Goal: Task Accomplishment & Management: Complete application form

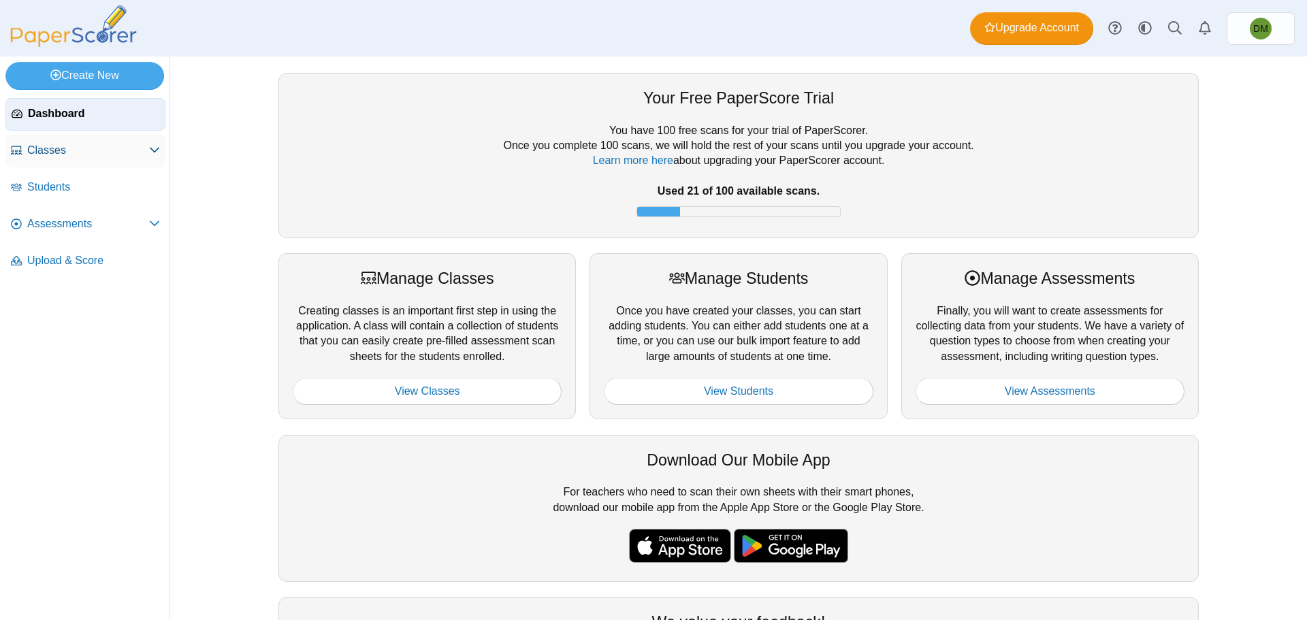
click at [67, 157] on span "Classes" at bounding box center [88, 150] width 122 height 15
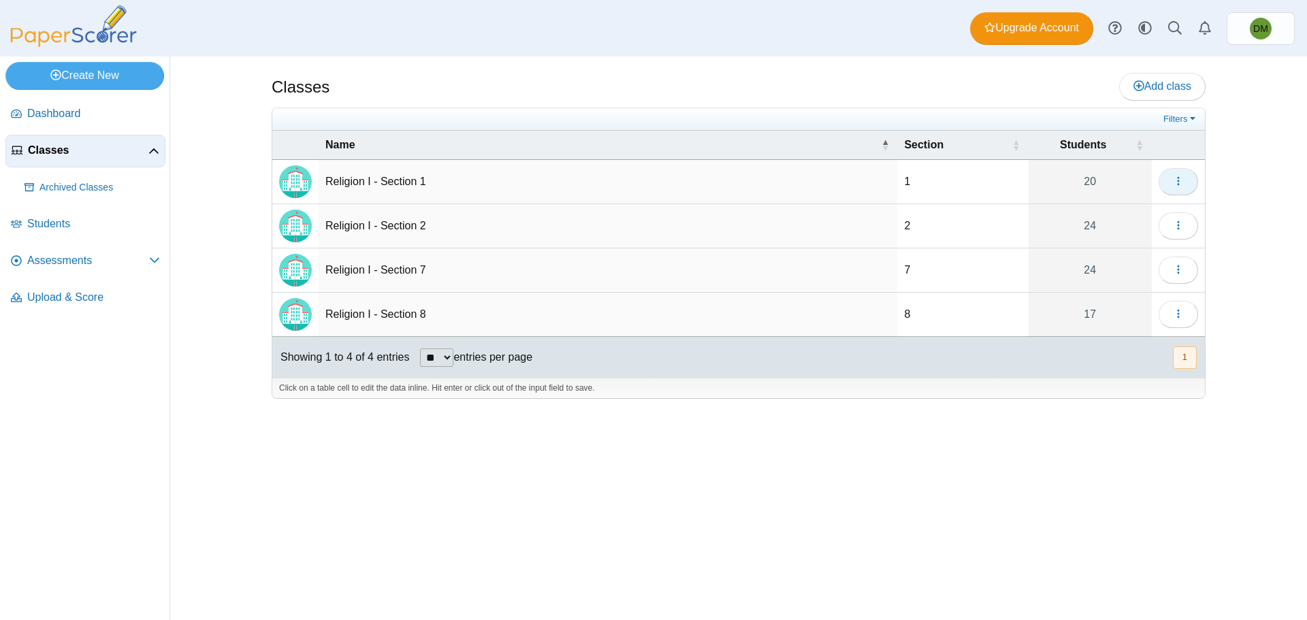
click at [1164, 184] on button "button" at bounding box center [1177, 181] width 39 height 27
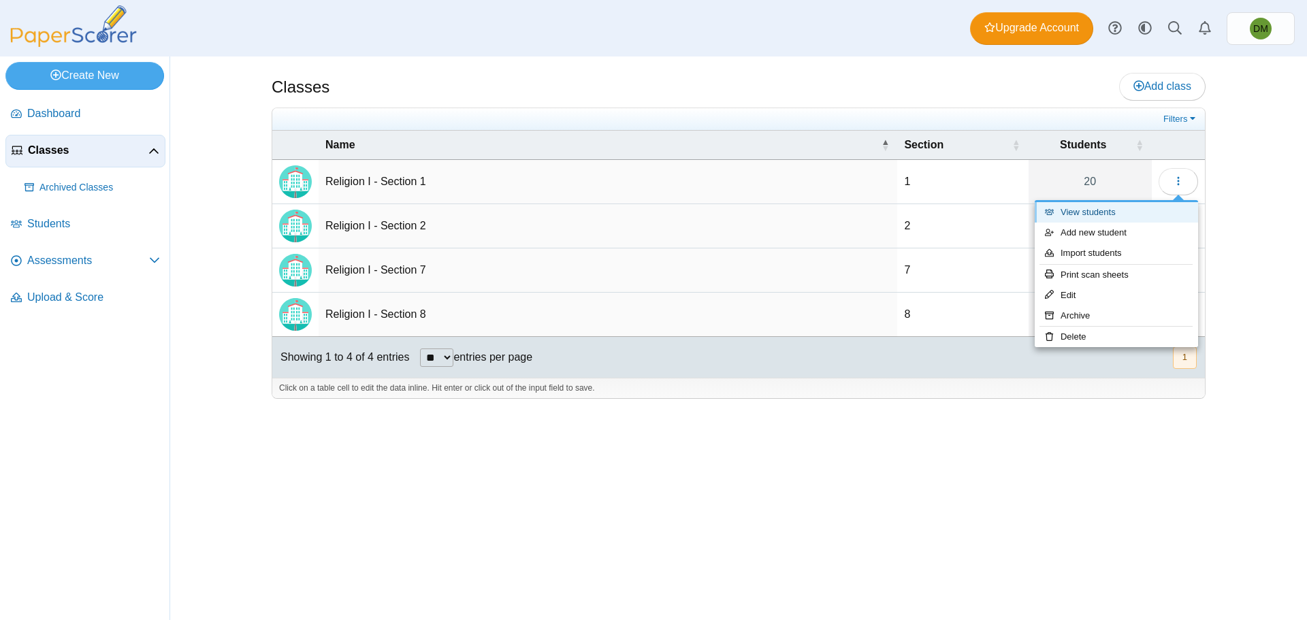
click at [1130, 212] on link "View students" at bounding box center [1115, 212] width 163 height 20
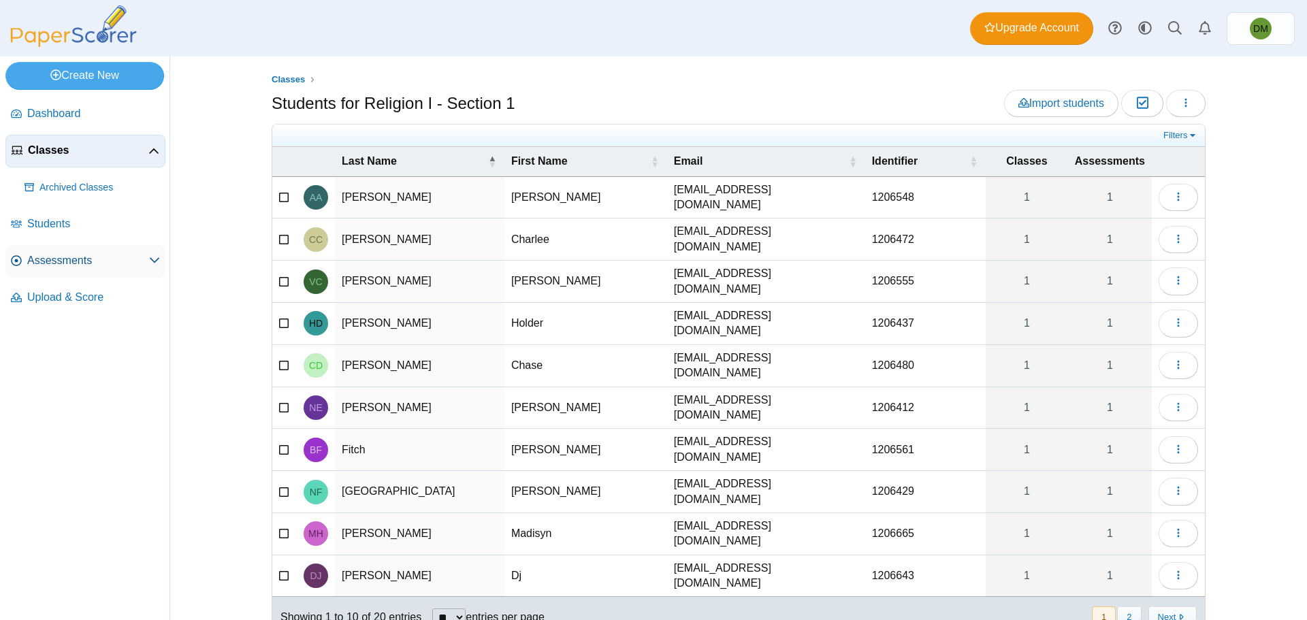
click at [74, 260] on span "Assessments" at bounding box center [88, 260] width 122 height 15
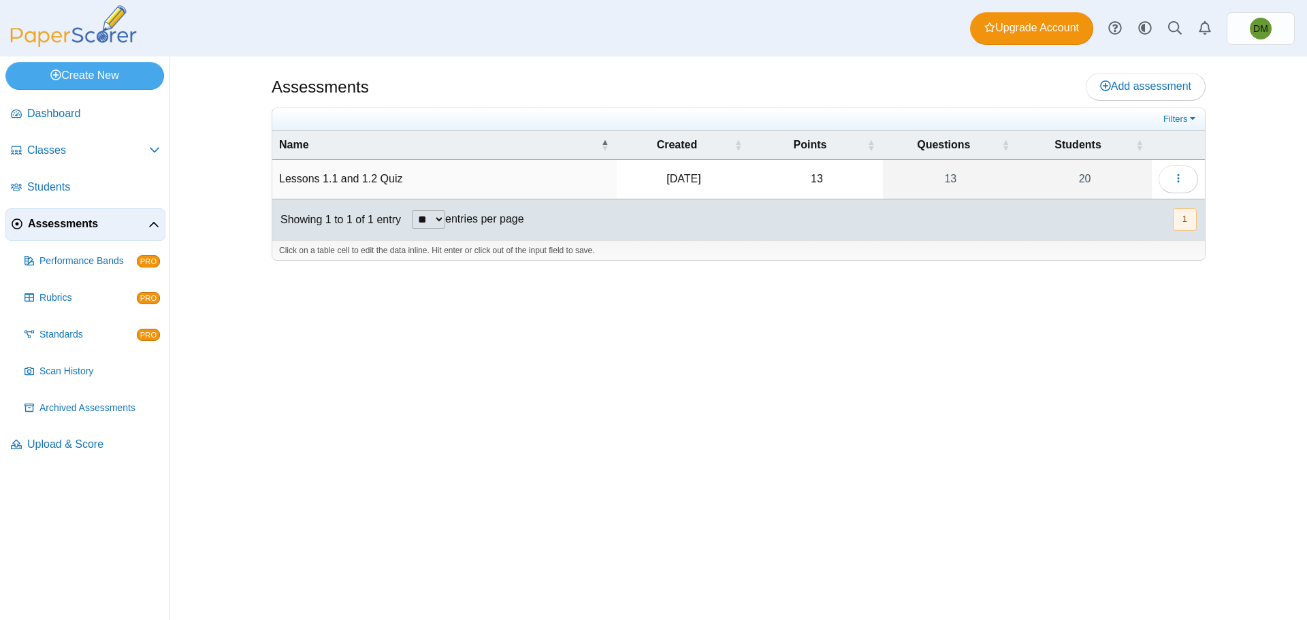
click at [363, 178] on td "Lessons 1.1 and 1.2 Quiz" at bounding box center [444, 179] width 344 height 39
click at [798, 352] on div "Assessments Add assessment 13" at bounding box center [738, 337] width 1021 height 563
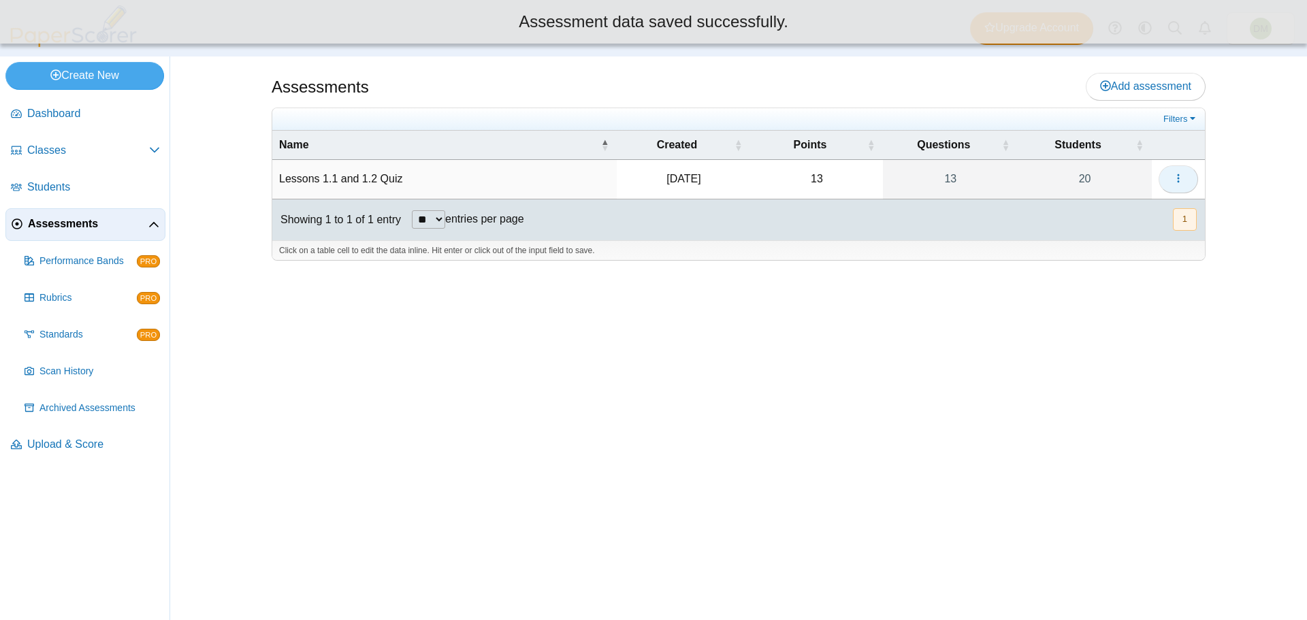
click at [1188, 187] on button "button" at bounding box center [1177, 178] width 39 height 27
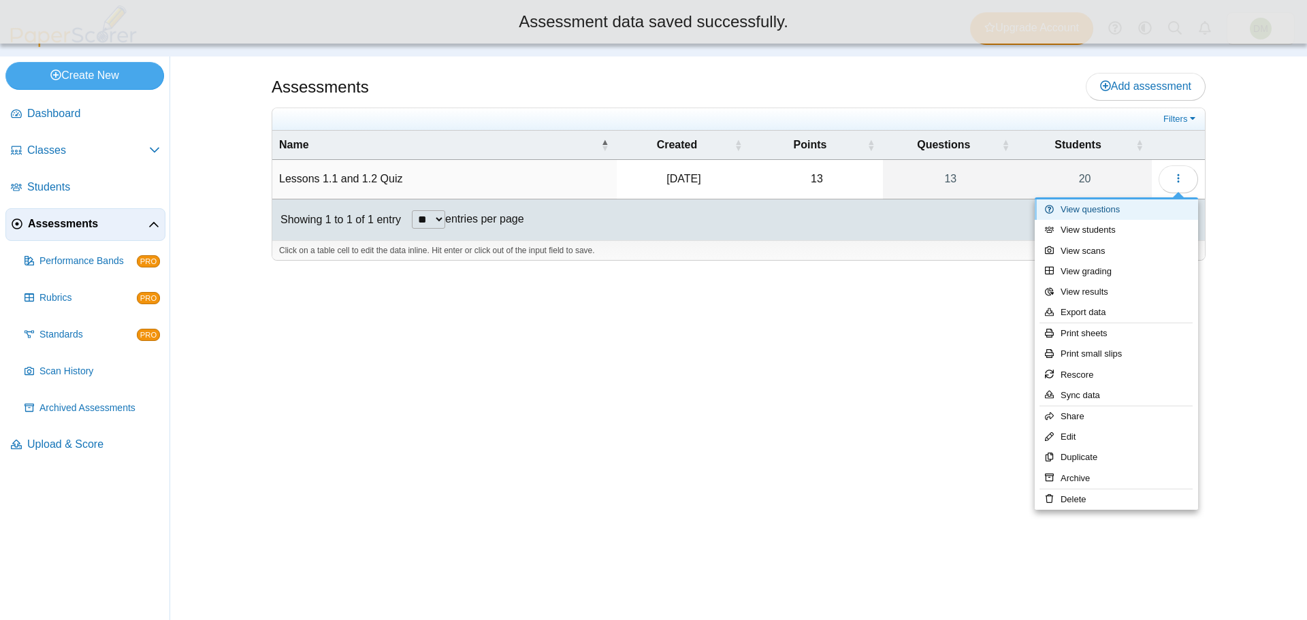
click at [1139, 215] on link "View questions" at bounding box center [1115, 209] width 163 height 20
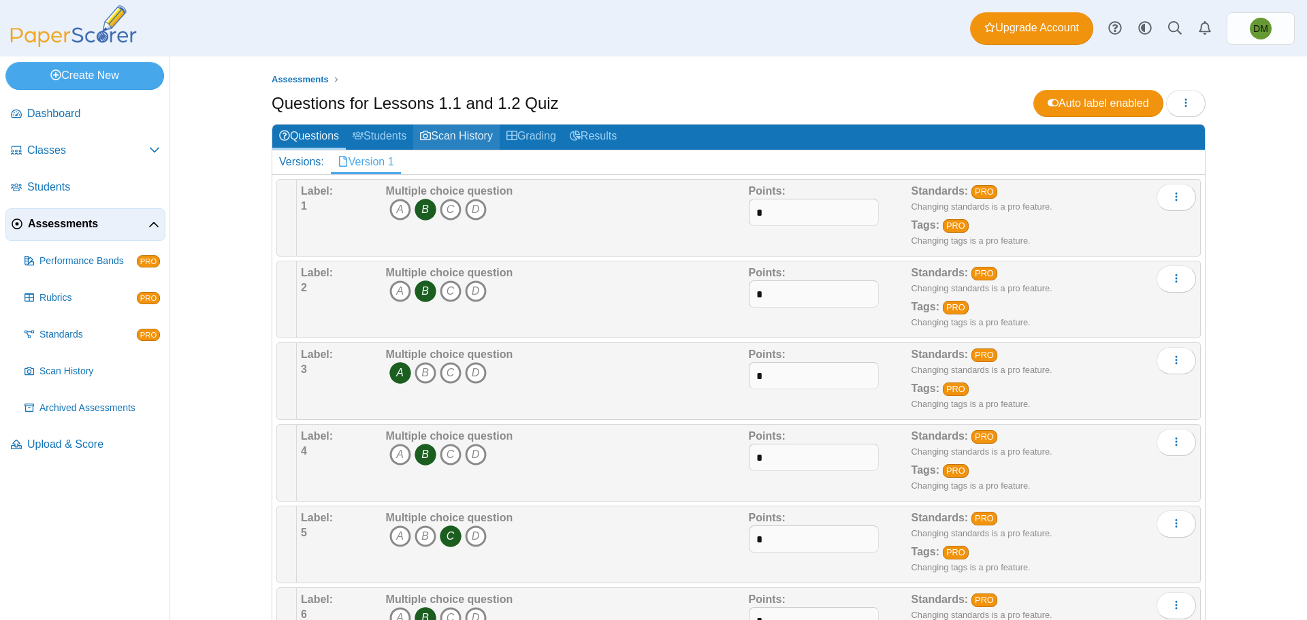
click at [453, 142] on link "Scan History" at bounding box center [456, 137] width 86 height 25
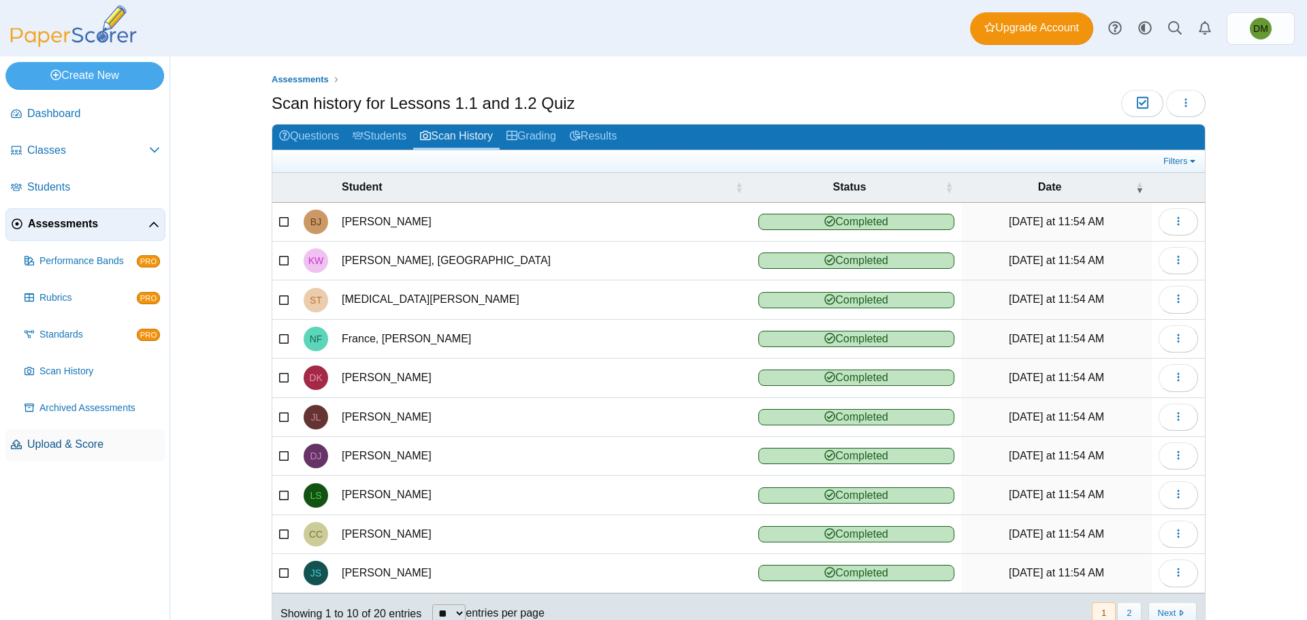
click at [67, 440] on span "Upload & Score" at bounding box center [93, 444] width 133 height 15
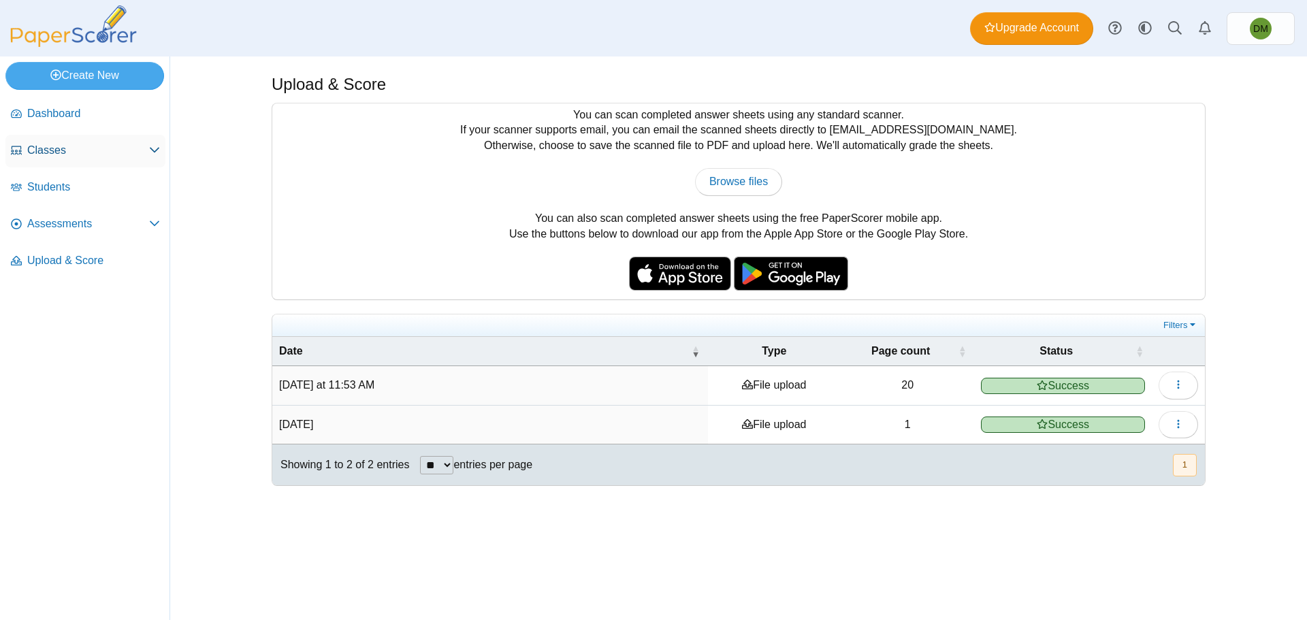
click at [151, 164] on link "Classes" at bounding box center [85, 151] width 160 height 33
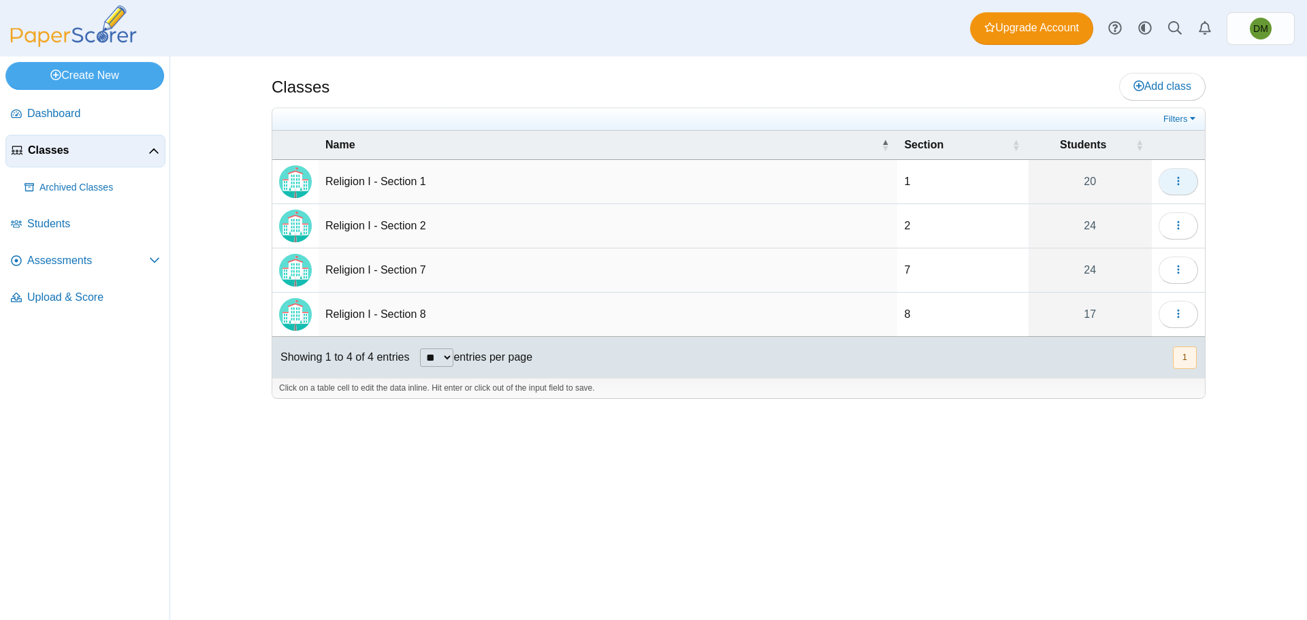
click at [1165, 180] on button "button" at bounding box center [1177, 181] width 39 height 27
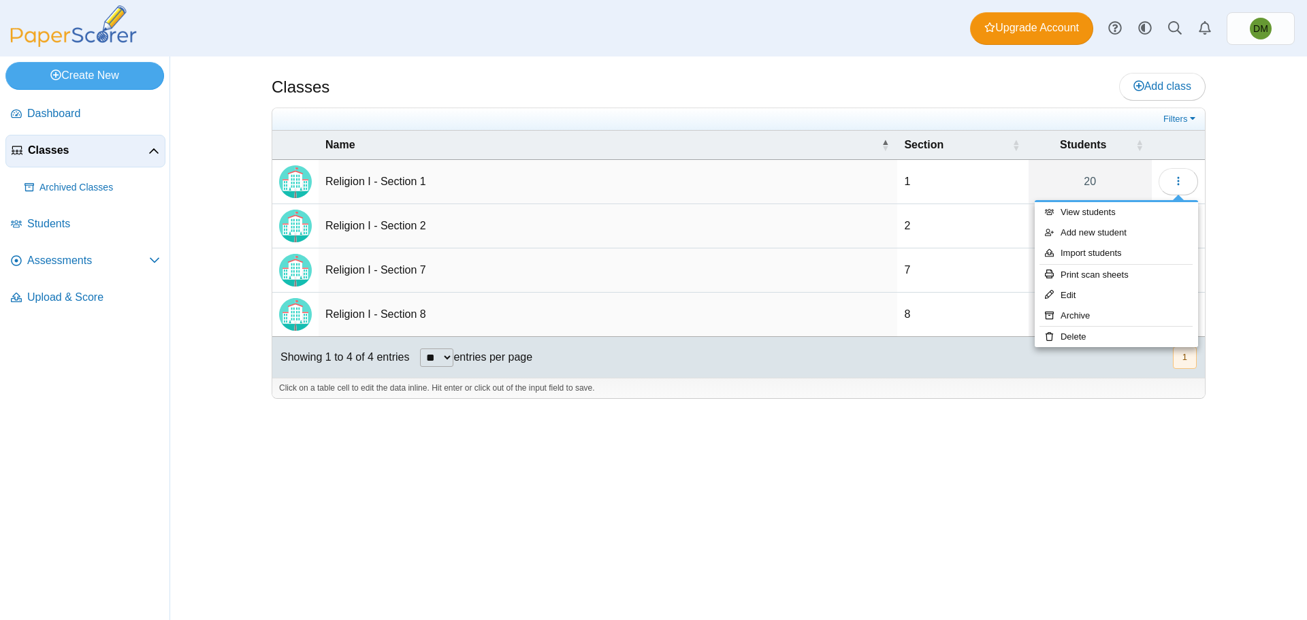
click at [1235, 179] on div "Classes Add class Filters 1 20" at bounding box center [738, 337] width 1021 height 563
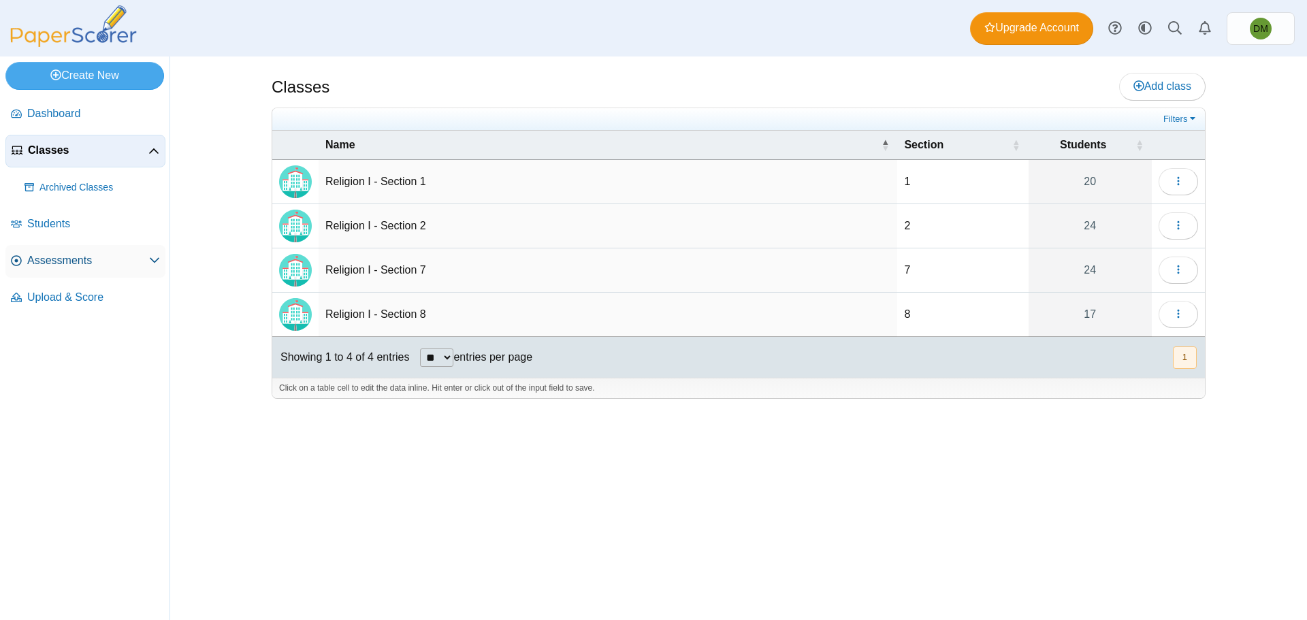
click at [56, 252] on link "Assessments" at bounding box center [85, 261] width 160 height 33
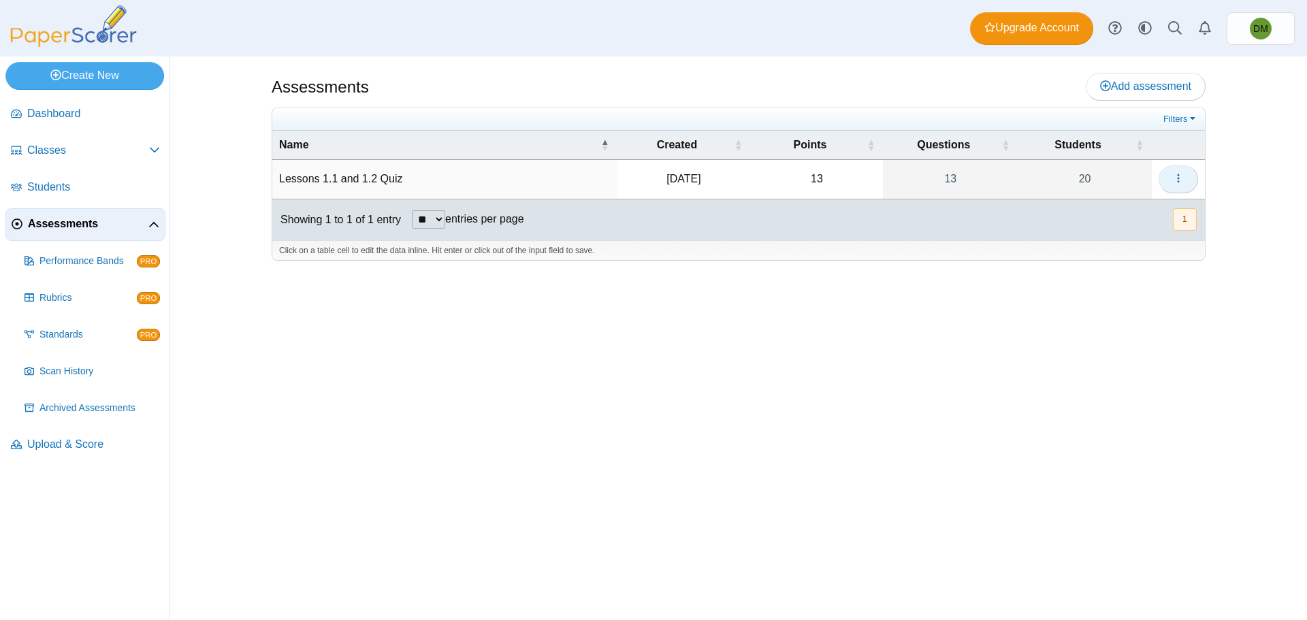
click at [1171, 180] on button "button" at bounding box center [1177, 178] width 39 height 27
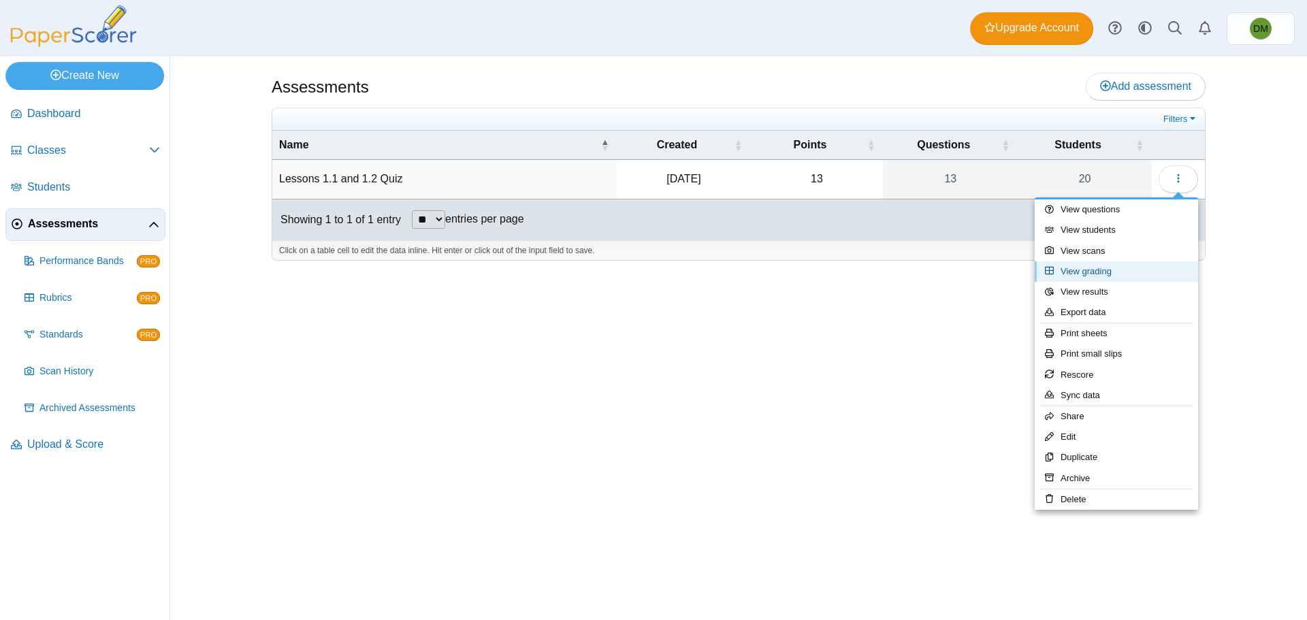
click at [1102, 276] on link "View grading" at bounding box center [1115, 271] width 163 height 20
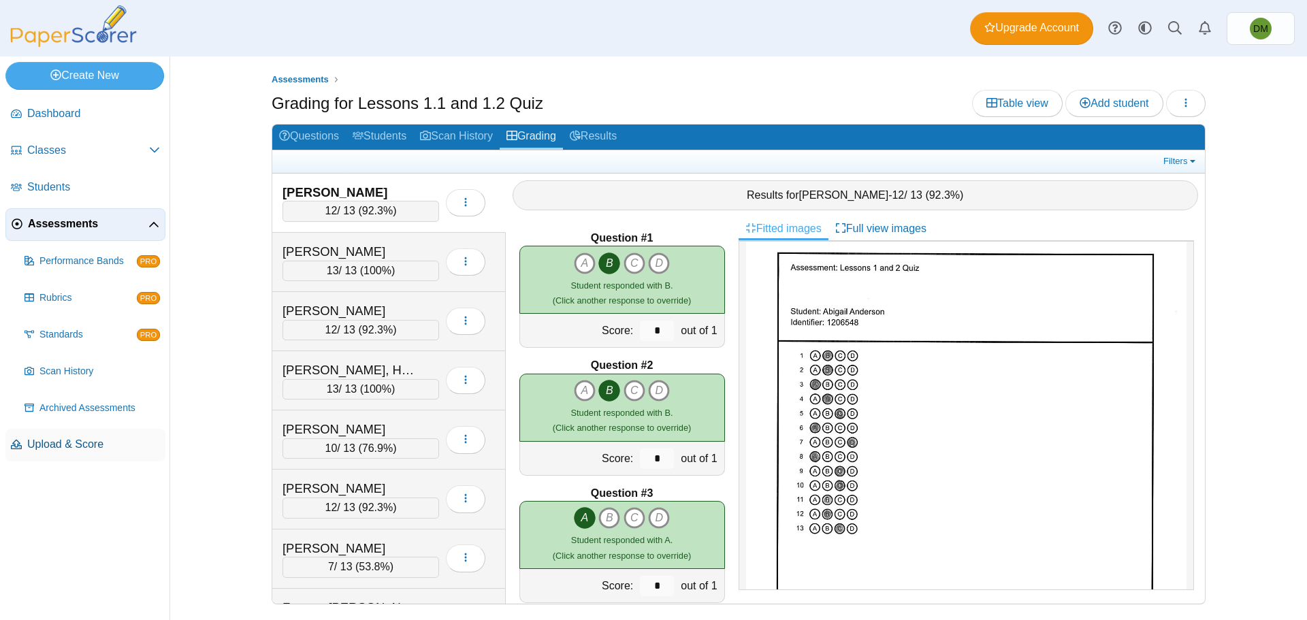
click at [92, 450] on span "Upload & Score" at bounding box center [93, 444] width 133 height 15
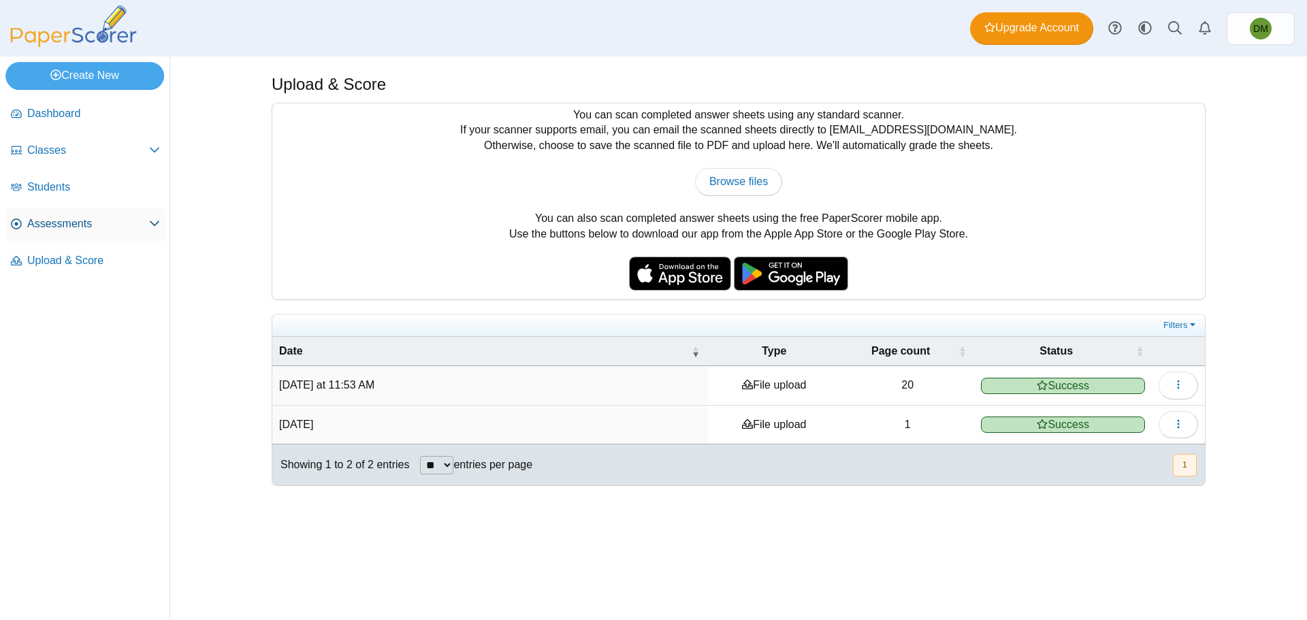
click at [144, 238] on link "Assessments" at bounding box center [85, 224] width 160 height 33
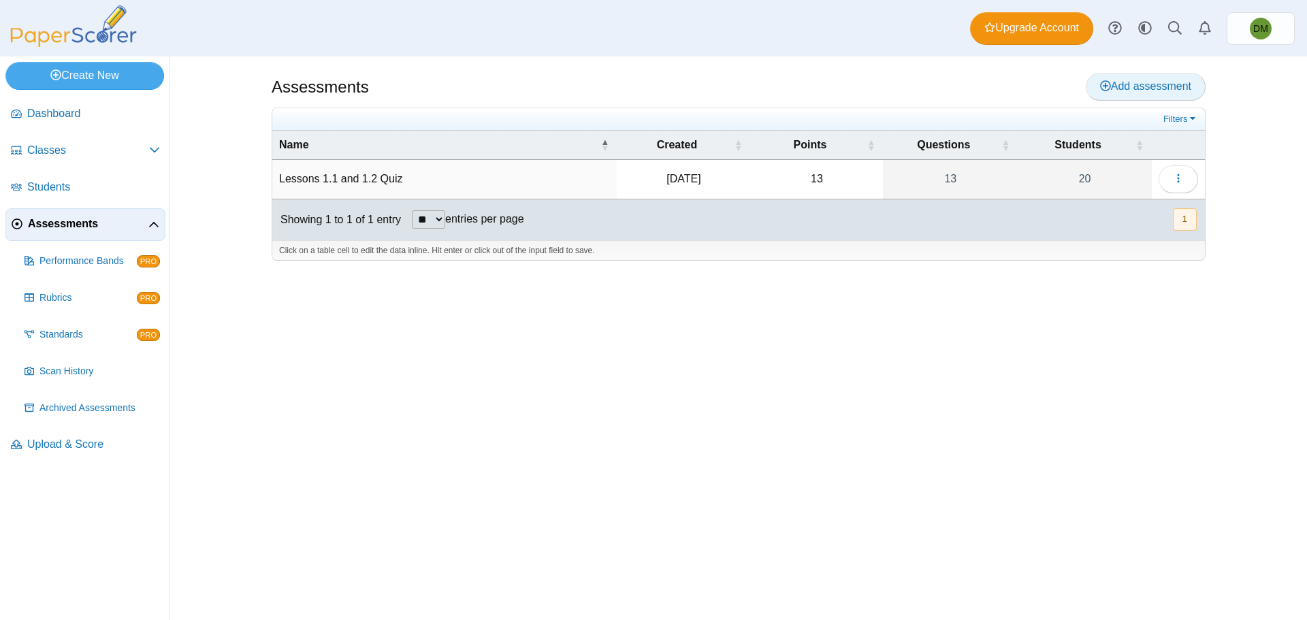
click at [1141, 93] on link "Add assessment" at bounding box center [1145, 86] width 120 height 27
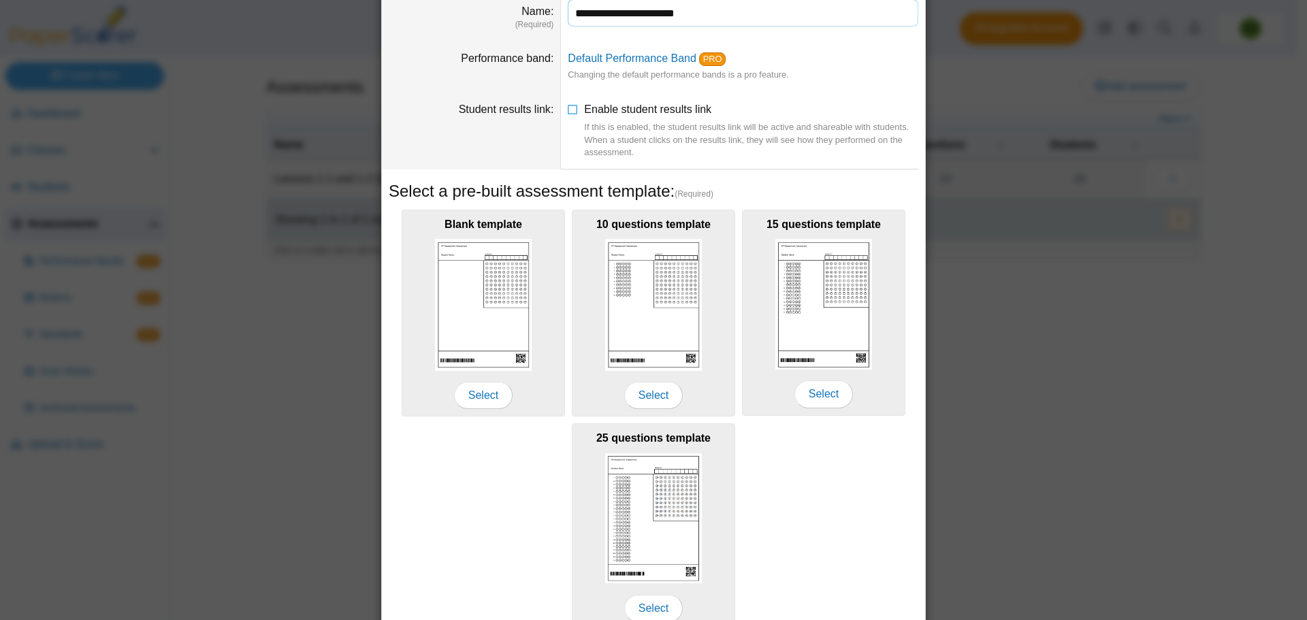
scroll to position [133, 0]
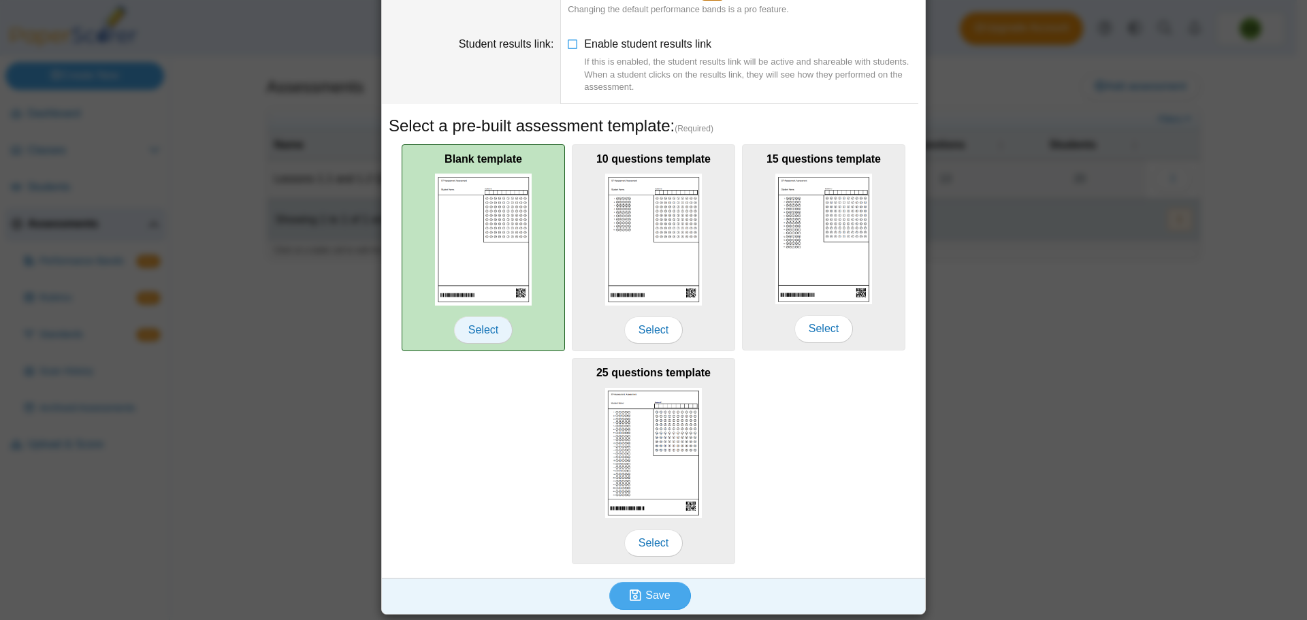
type input "**********"
click at [485, 336] on span "Select" at bounding box center [483, 329] width 59 height 27
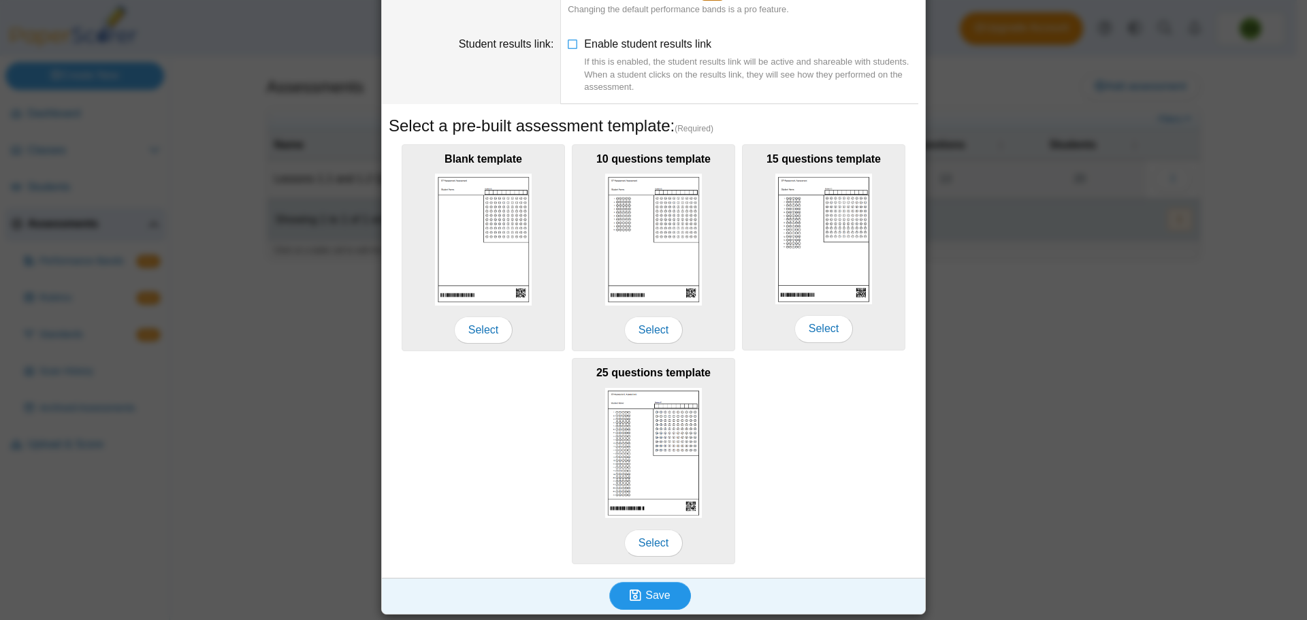
click at [651, 596] on span "Save" at bounding box center [657, 595] width 24 height 12
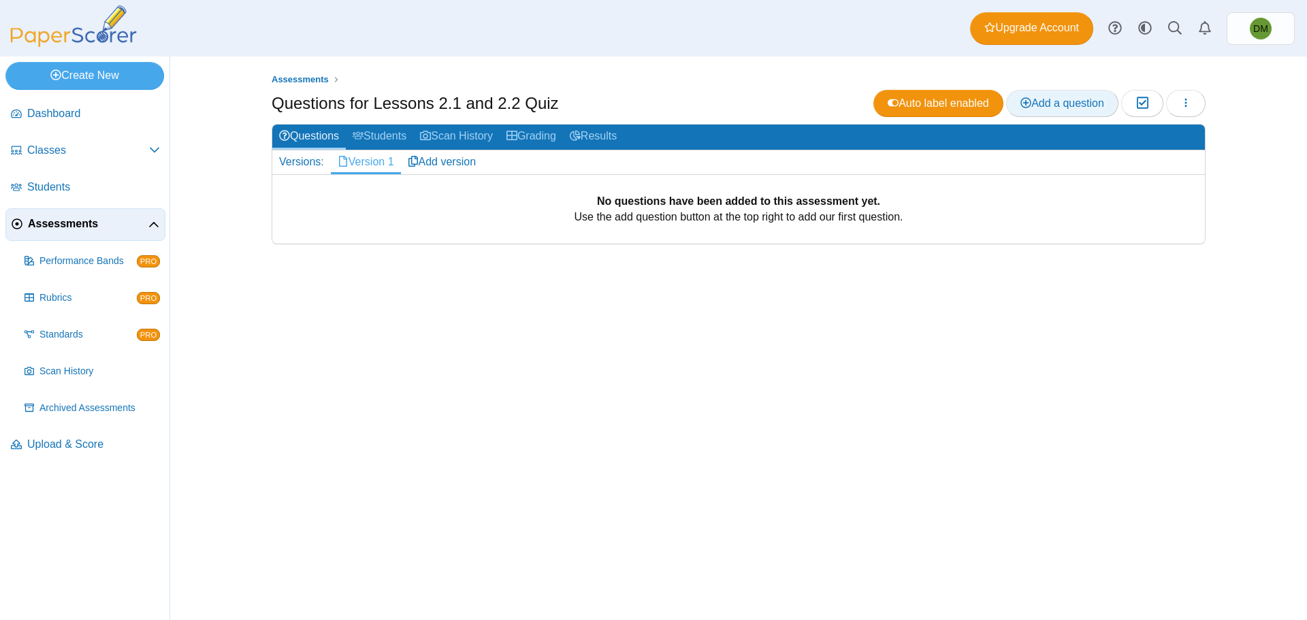
click at [1068, 102] on span "Add a question" at bounding box center [1062, 103] width 84 height 12
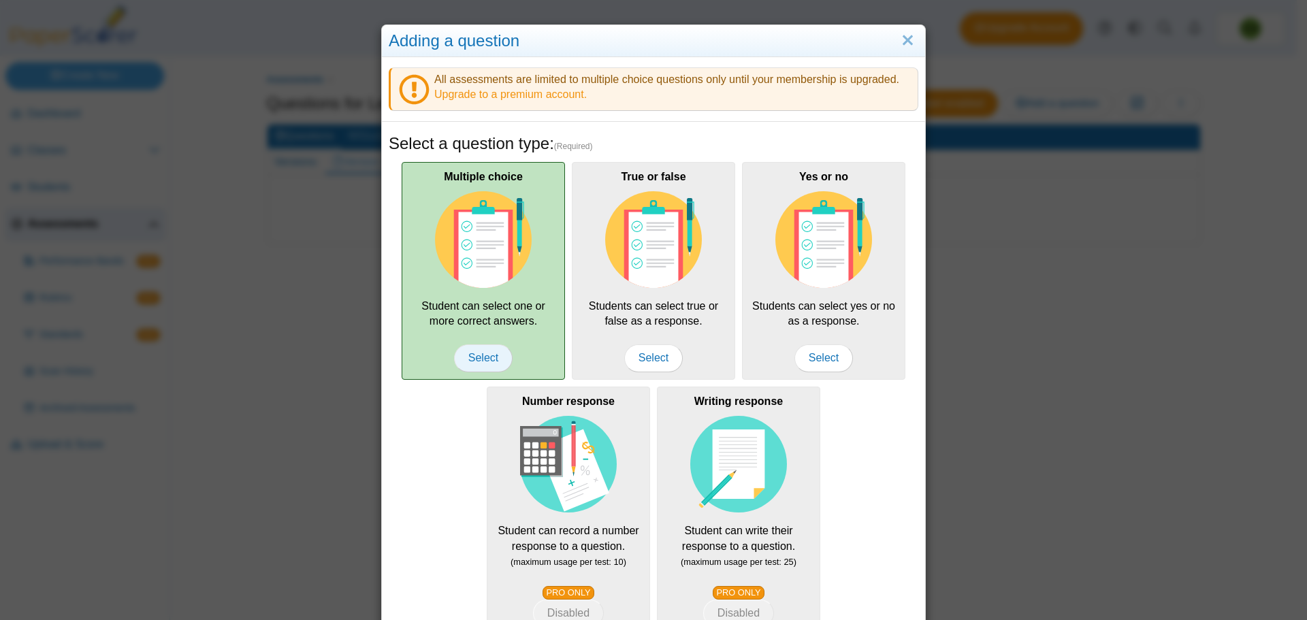
click at [468, 354] on span "Select" at bounding box center [483, 357] width 59 height 27
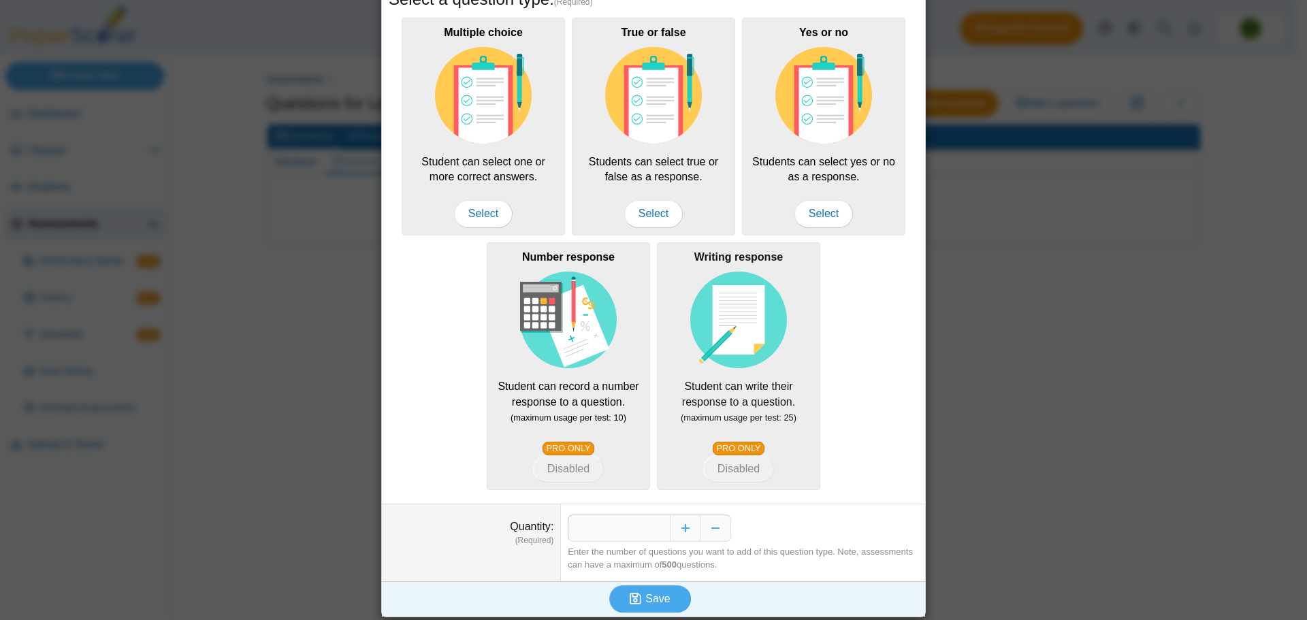
scroll to position [147, 0]
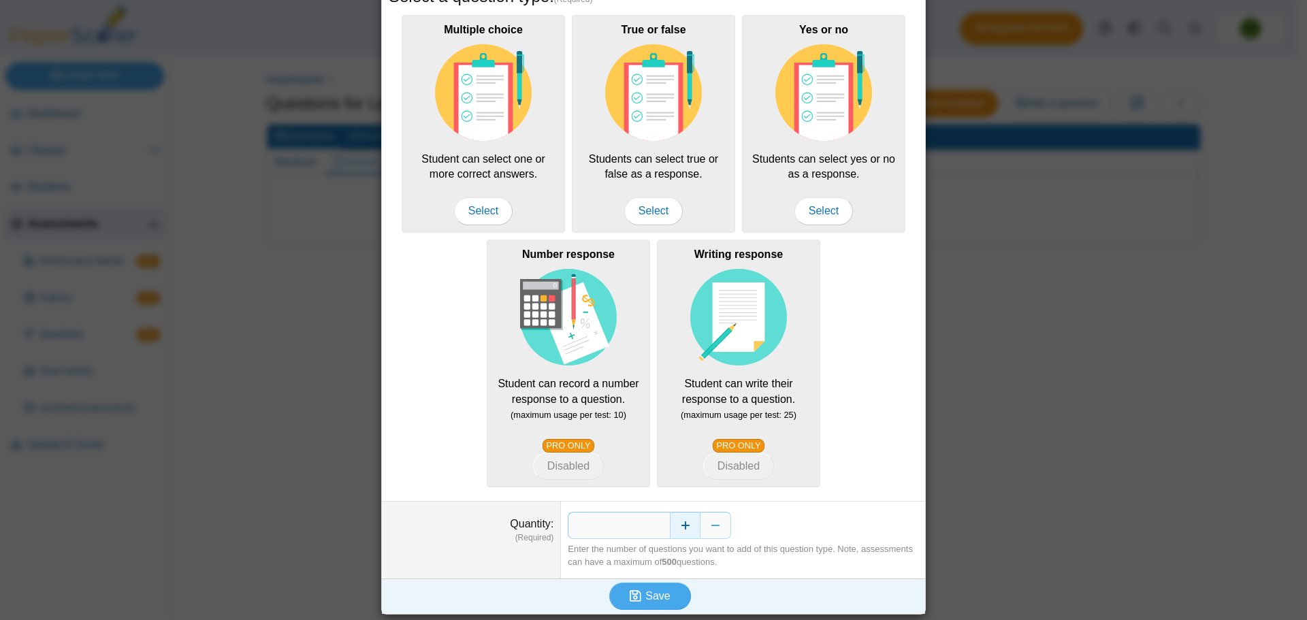
click at [684, 529] on button "Increase" at bounding box center [685, 525] width 31 height 27
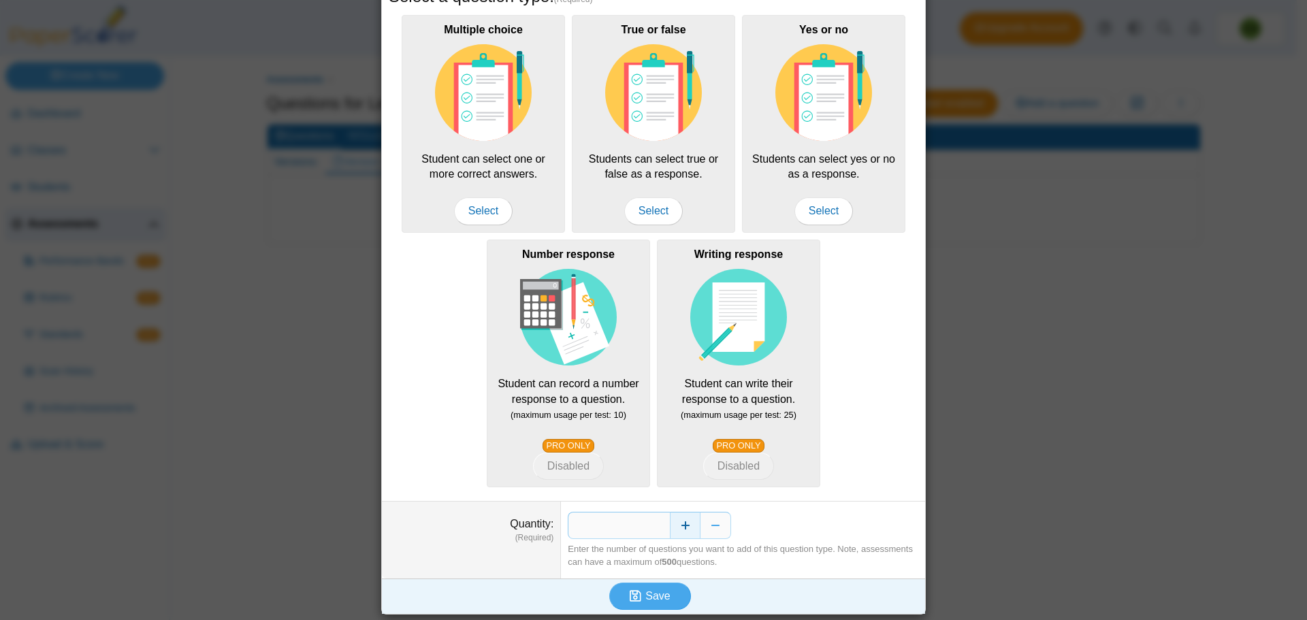
click at [684, 529] on button "Increase" at bounding box center [685, 525] width 31 height 27
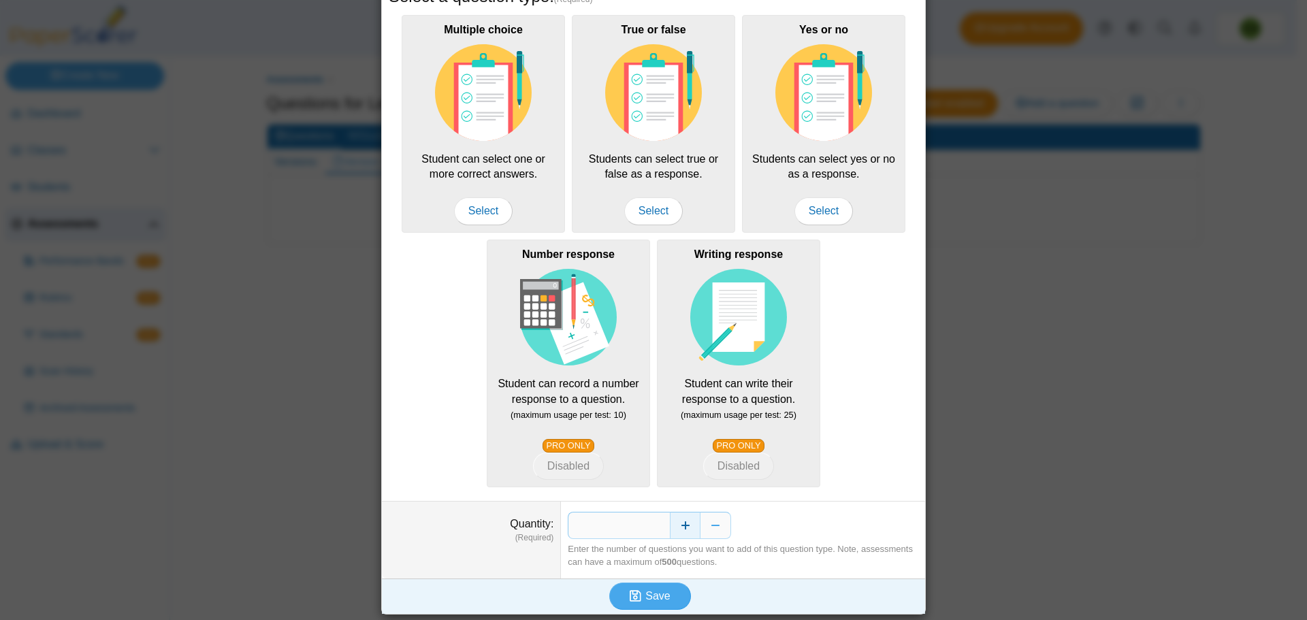
click at [684, 529] on button "Increase" at bounding box center [685, 525] width 31 height 27
click at [661, 576] on dd "* Enter the number of questions you want to add of this question type. Note, as…" at bounding box center [743, 540] width 364 height 76
click at [664, 598] on span "Save" at bounding box center [657, 596] width 24 height 12
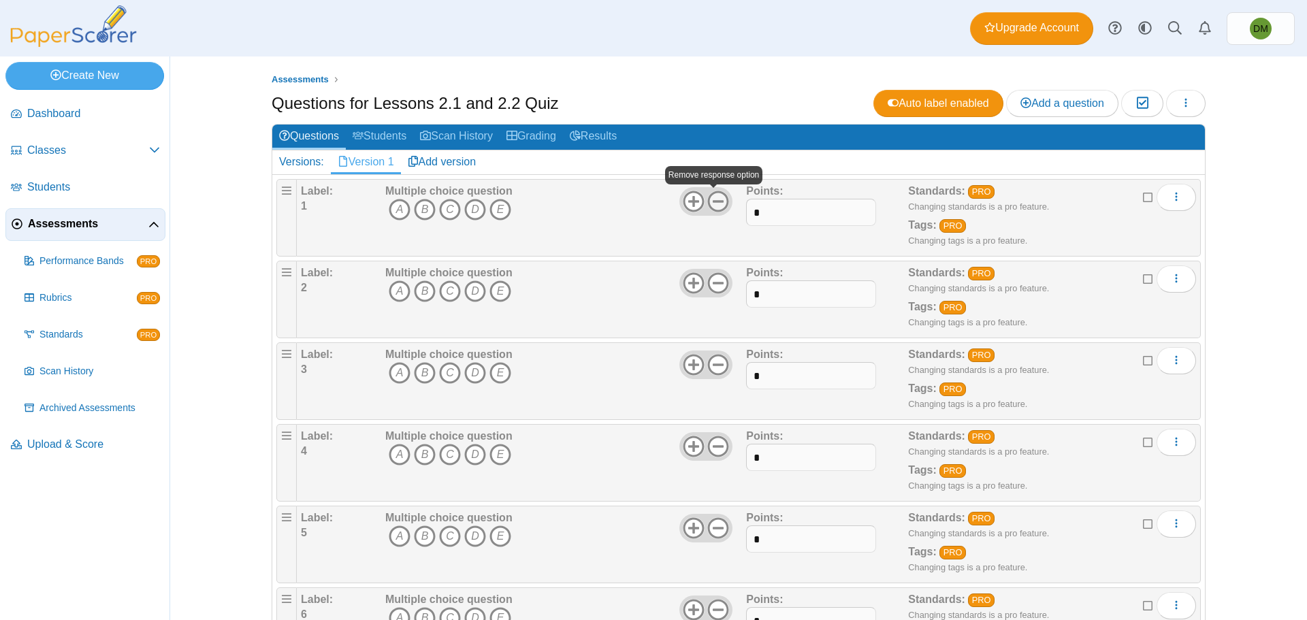
click at [715, 203] on icon at bounding box center [718, 202] width 22 height 22
click at [713, 285] on icon at bounding box center [718, 283] width 22 height 22
click at [720, 355] on icon at bounding box center [718, 365] width 22 height 22
click at [710, 446] on use at bounding box center [718, 446] width 21 height 21
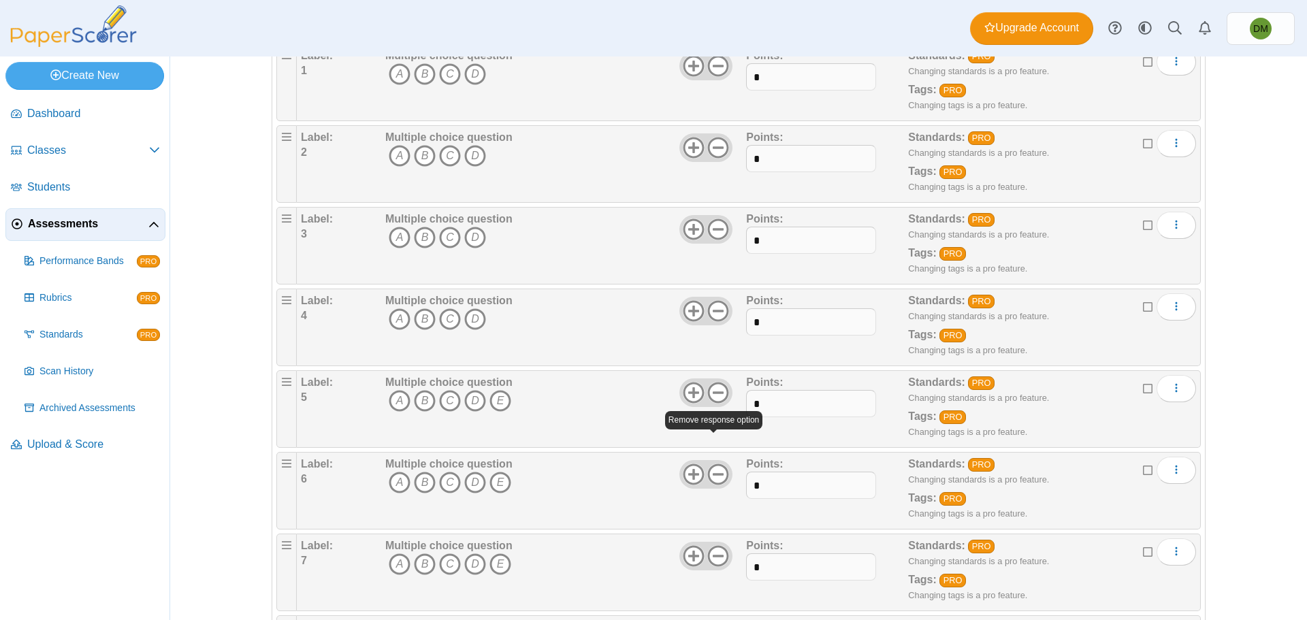
scroll to position [136, 0]
click at [709, 393] on icon at bounding box center [718, 392] width 22 height 22
click at [717, 473] on use at bounding box center [718, 473] width 21 height 21
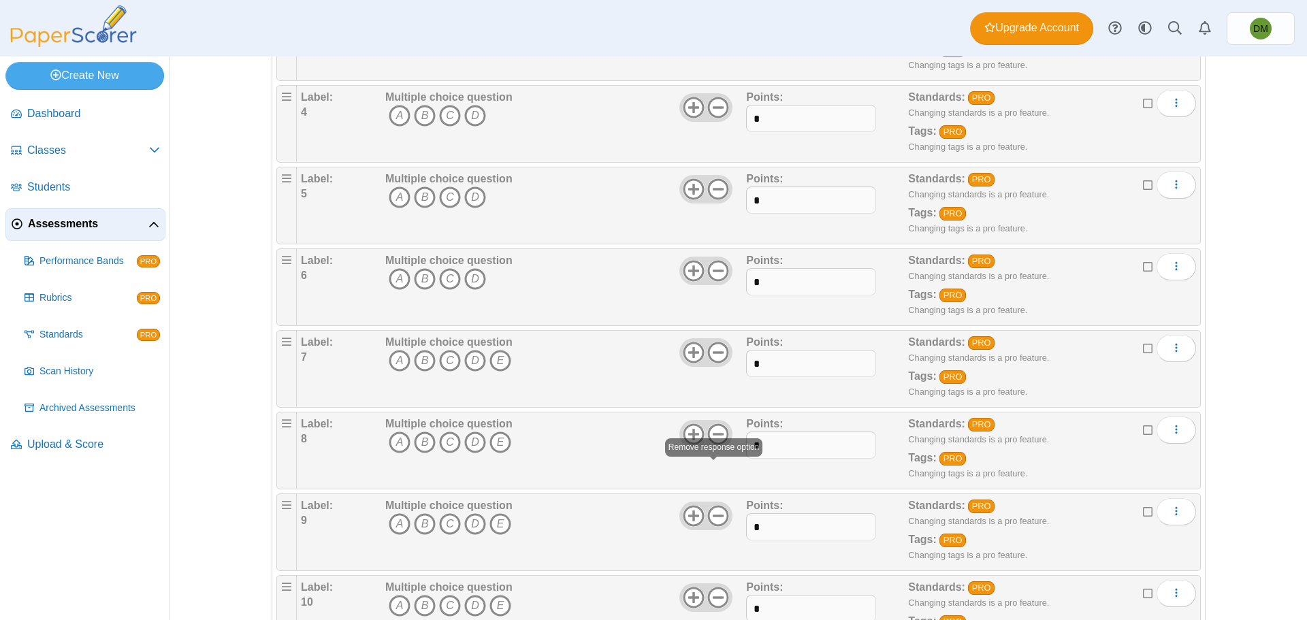
scroll to position [340, 0]
click at [720, 358] on use at bounding box center [718, 350] width 21 height 21
click at [715, 431] on use at bounding box center [718, 432] width 21 height 21
click at [719, 509] on icon at bounding box center [718, 515] width 22 height 22
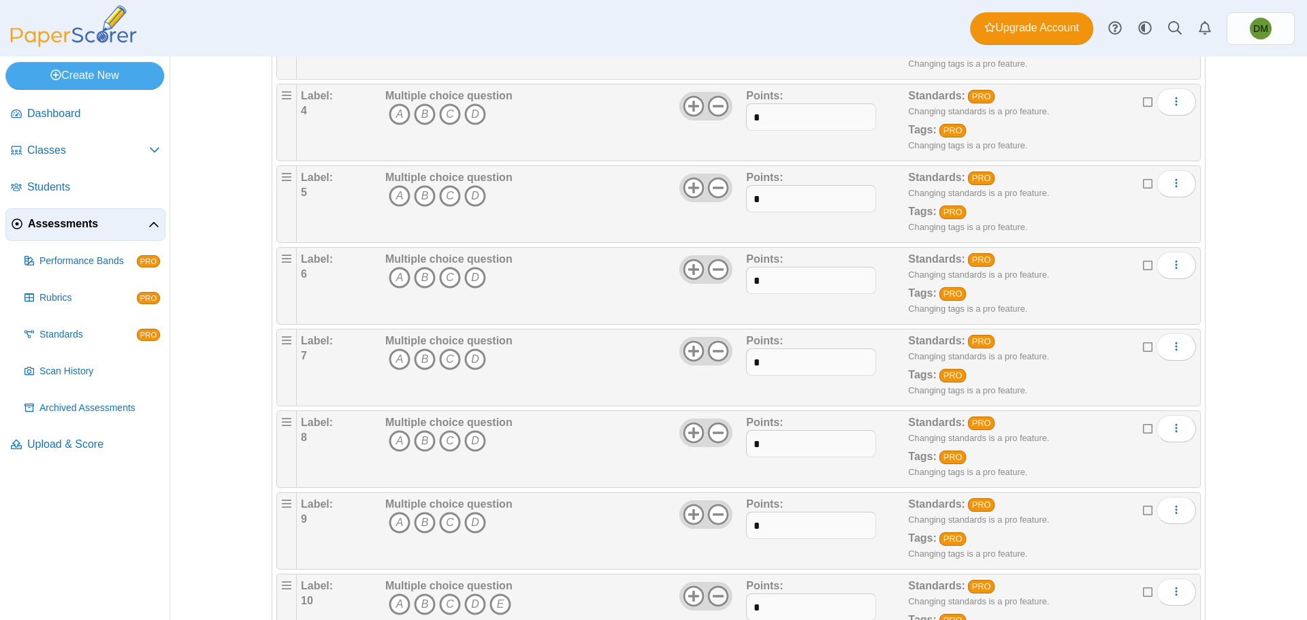
click at [712, 589] on icon at bounding box center [718, 596] width 22 height 22
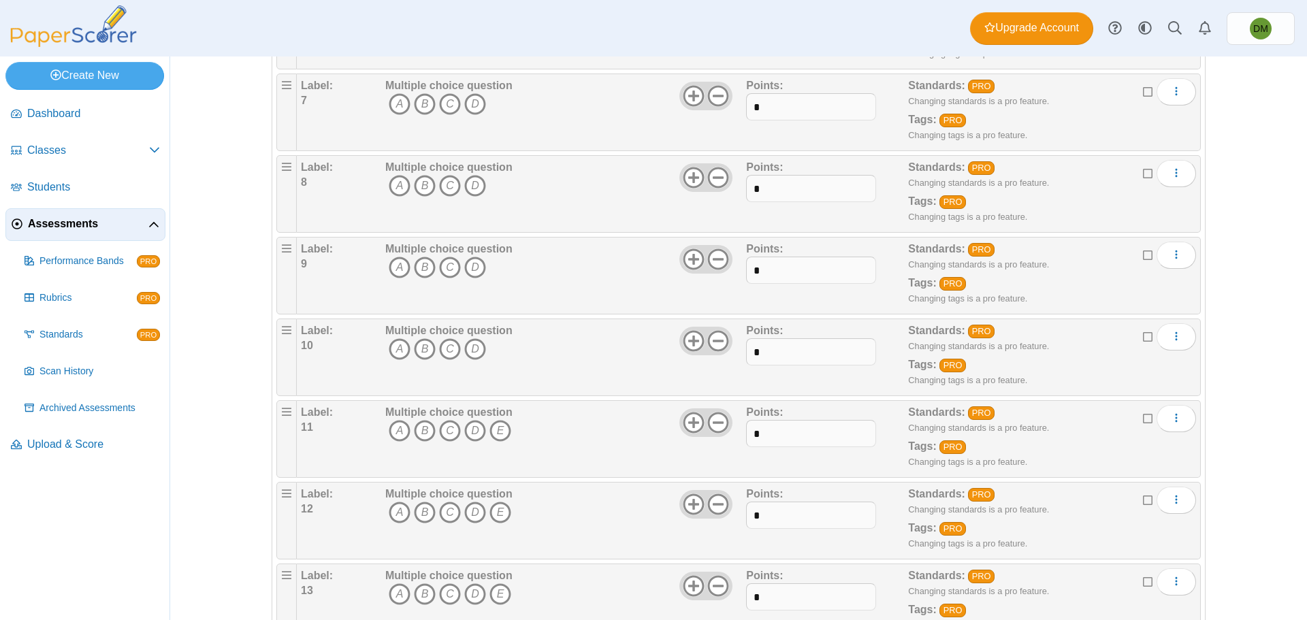
scroll to position [648, 0]
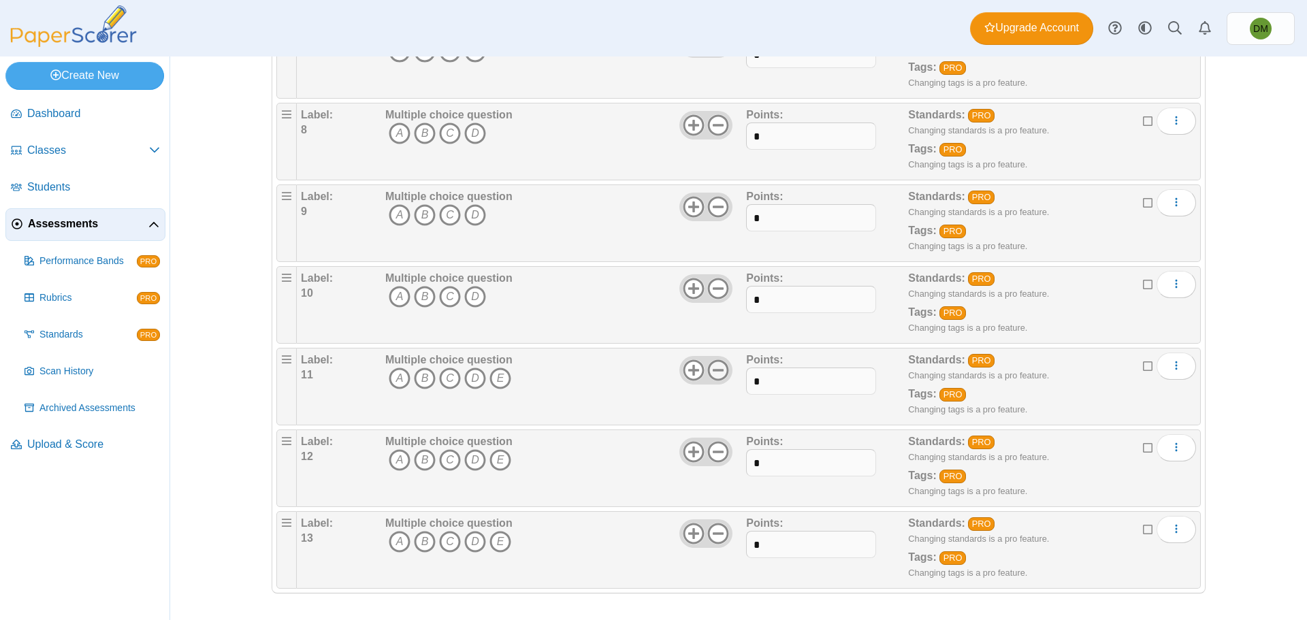
click at [707, 371] on icon at bounding box center [718, 370] width 22 height 22
click at [708, 455] on use at bounding box center [718, 451] width 21 height 21
click at [716, 534] on use at bounding box center [718, 533] width 21 height 21
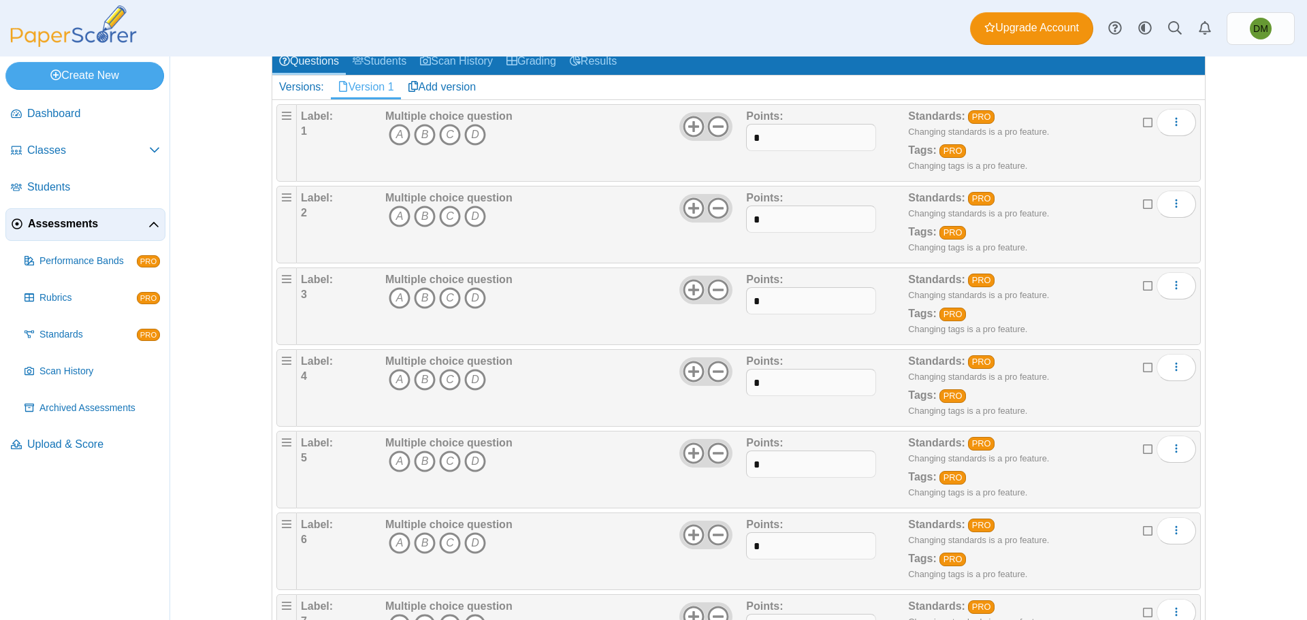
scroll to position [0, 0]
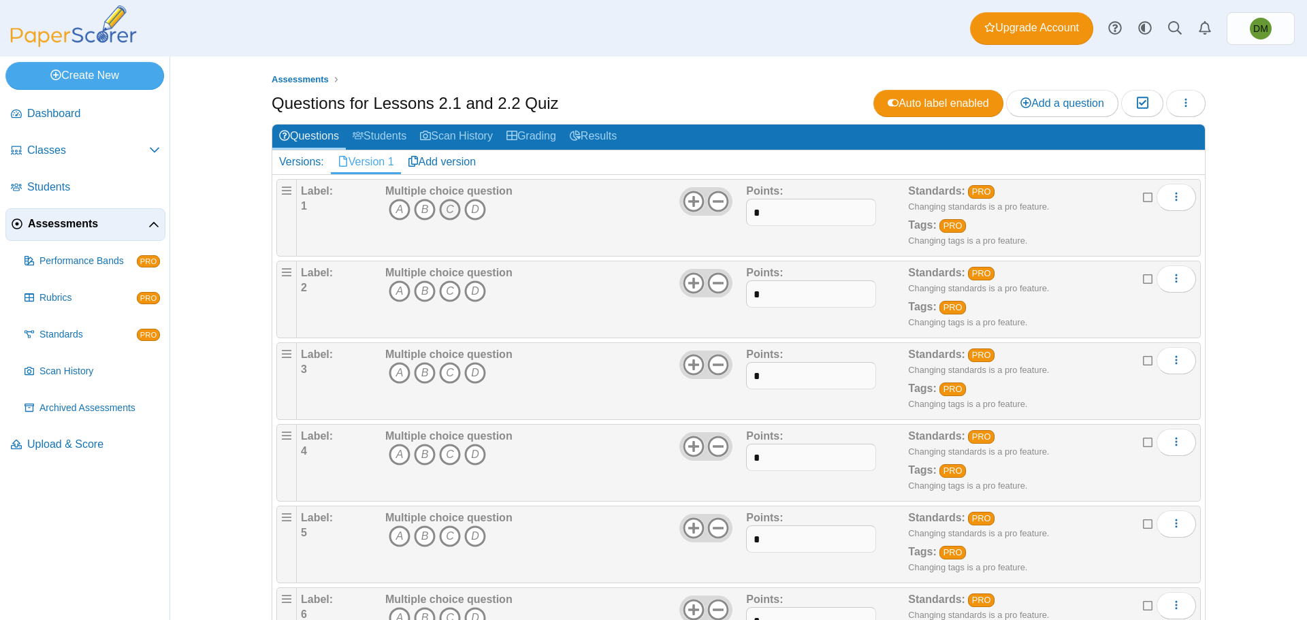
click at [449, 214] on icon "C" at bounding box center [450, 210] width 22 height 22
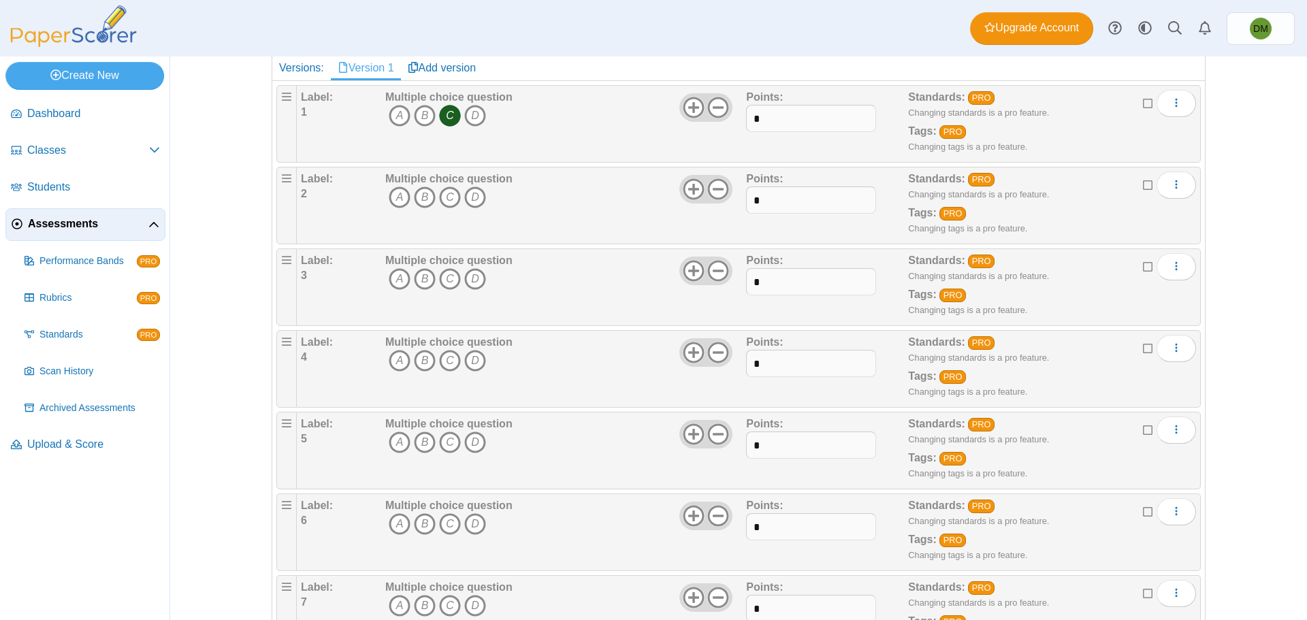
scroll to position [136, 0]
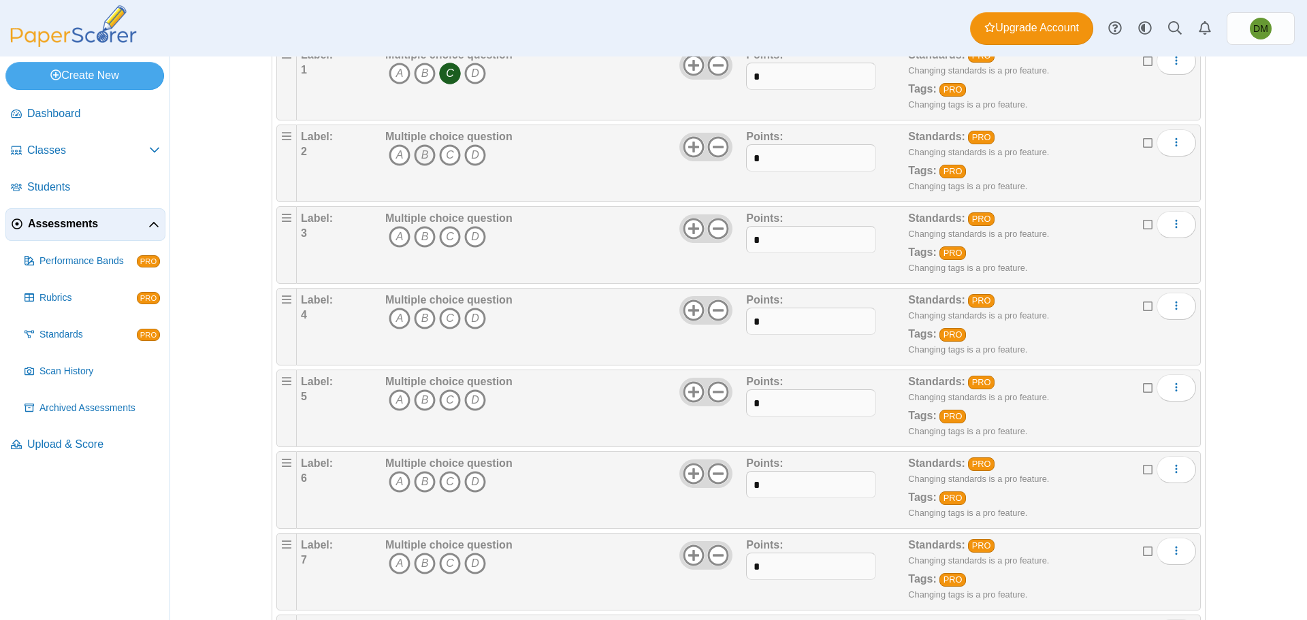
click at [421, 154] on icon "B" at bounding box center [425, 155] width 22 height 22
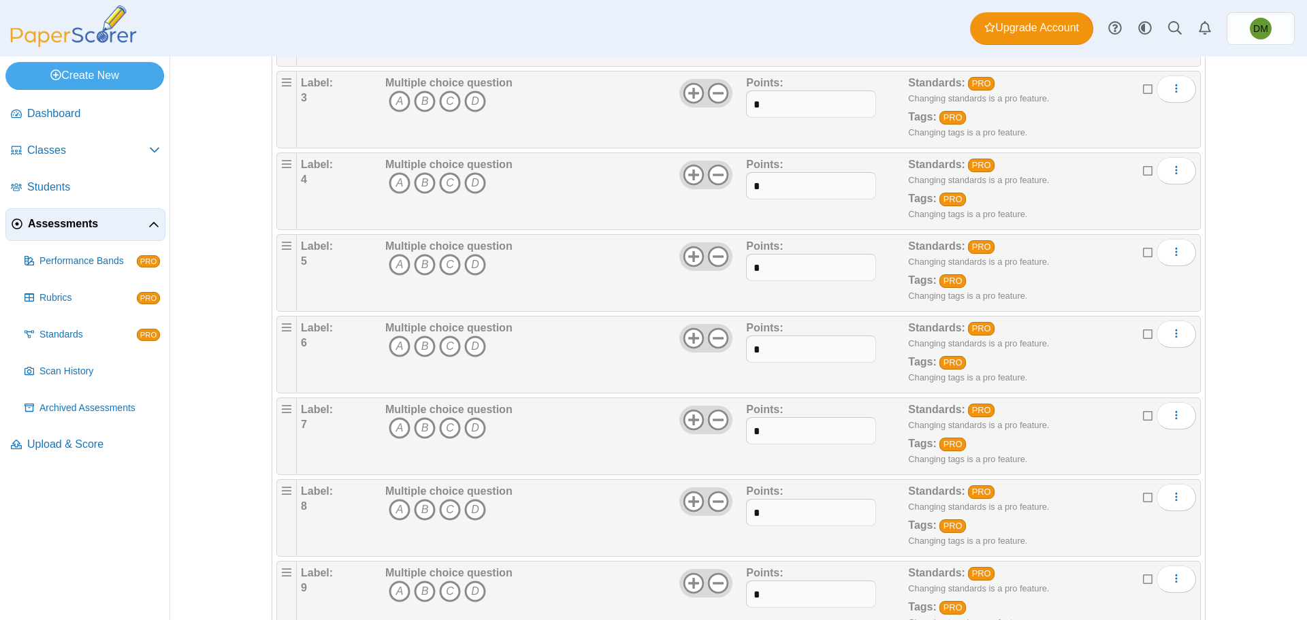
scroll to position [272, 0]
click at [393, 99] on icon "A" at bounding box center [400, 101] width 22 height 22
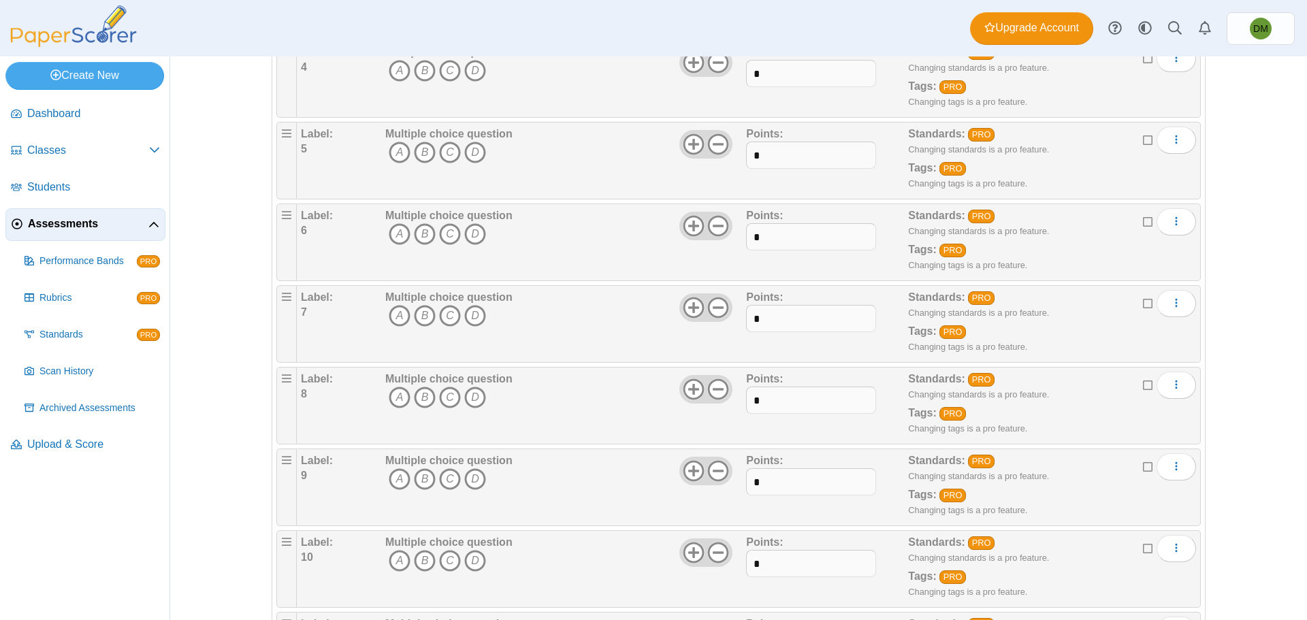
scroll to position [340, 0]
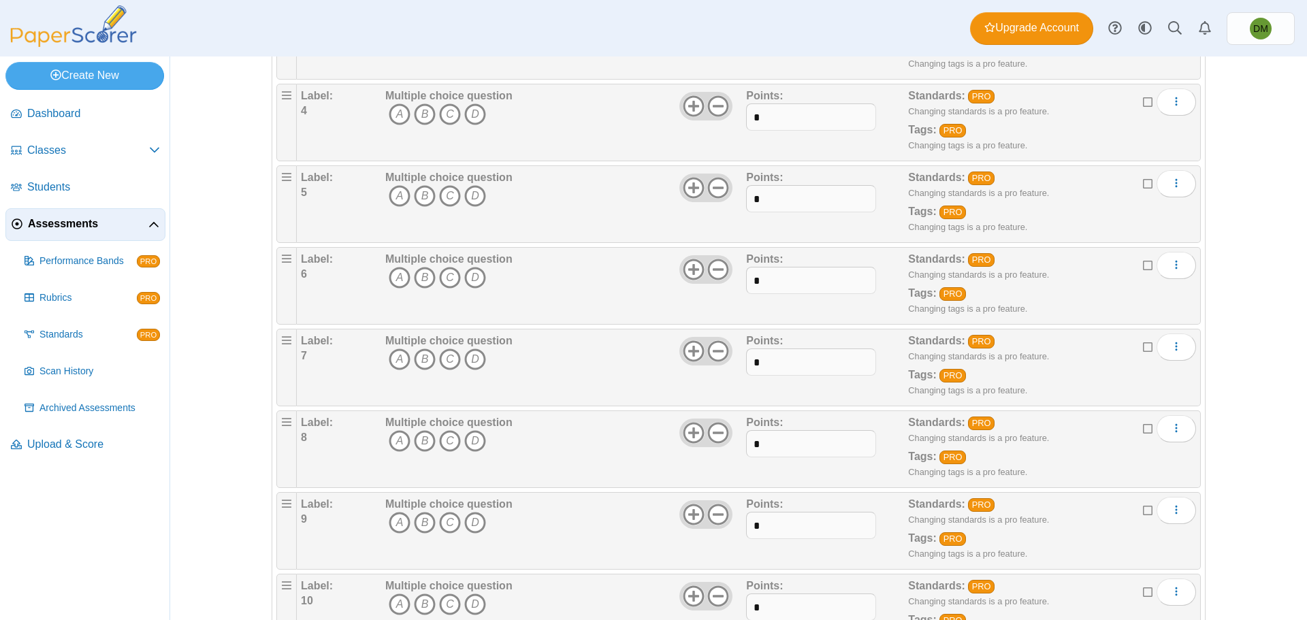
click at [74, 230] on span "Assessments" at bounding box center [88, 223] width 120 height 15
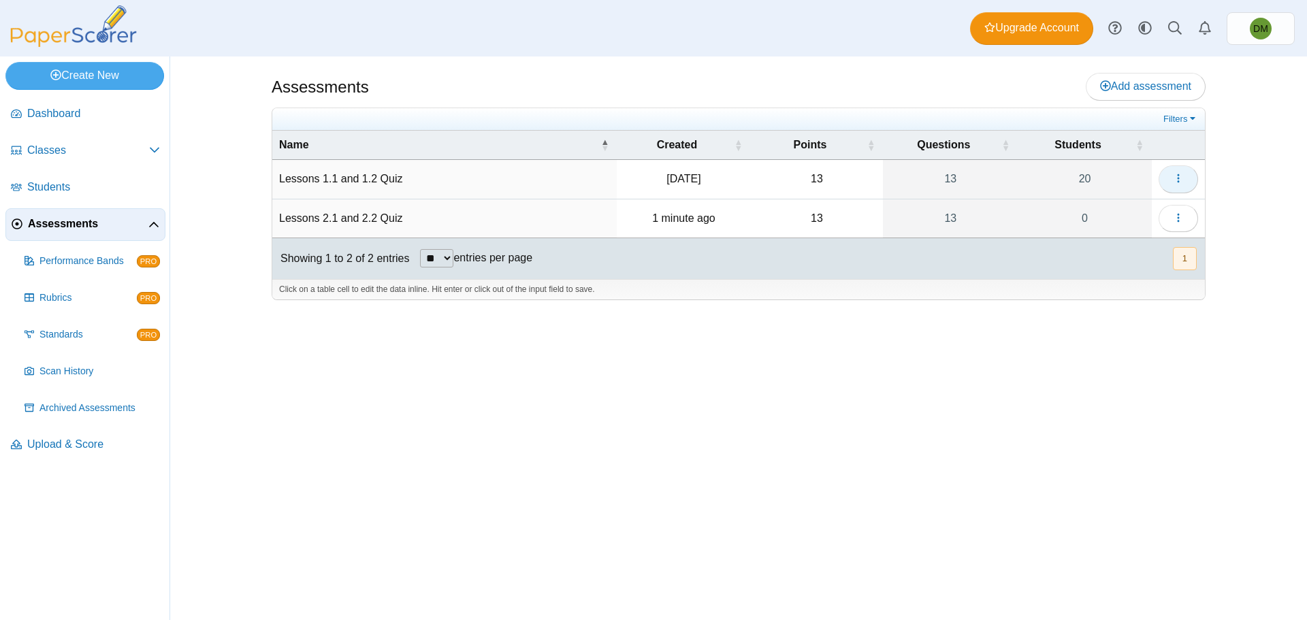
click at [1183, 181] on button "button" at bounding box center [1177, 178] width 39 height 27
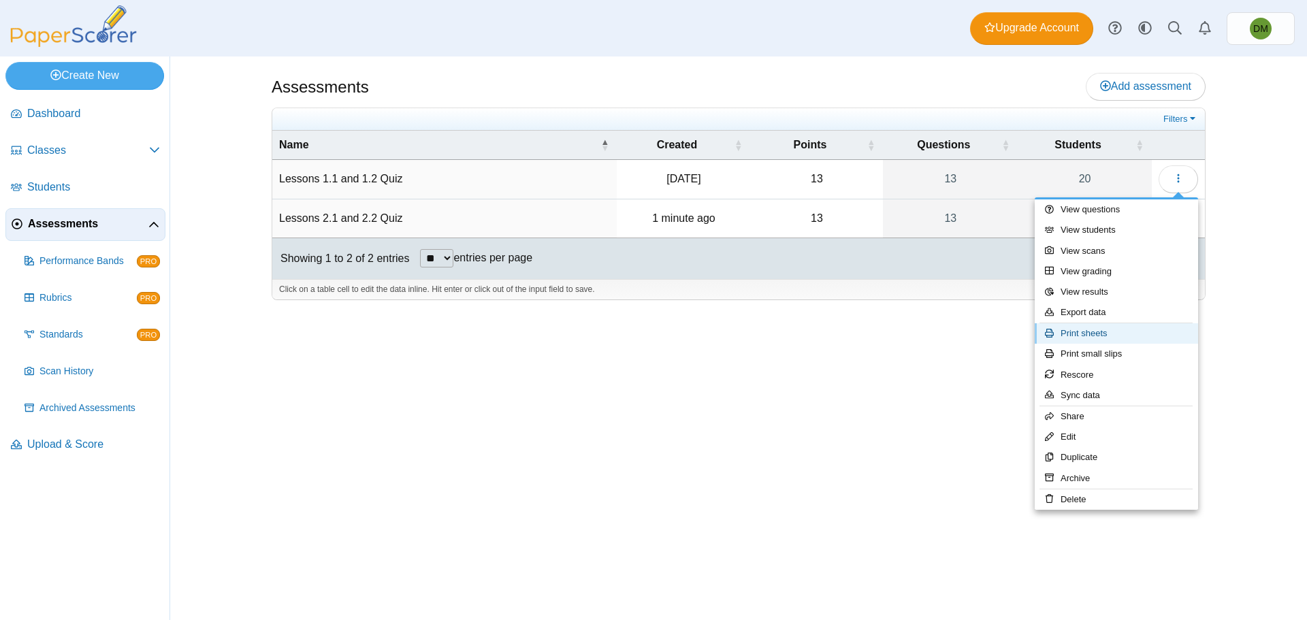
click at [1107, 331] on link "Print sheets" at bounding box center [1115, 333] width 163 height 20
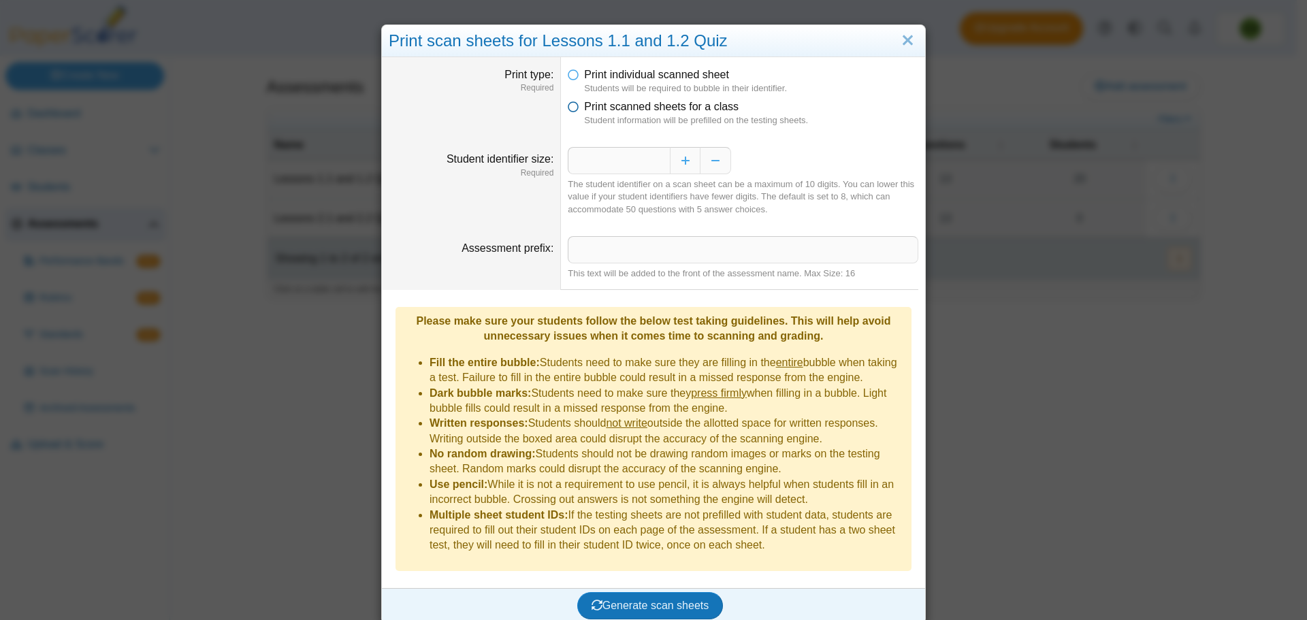
click at [584, 111] on span "Print scanned sheets for a class" at bounding box center [661, 107] width 154 height 12
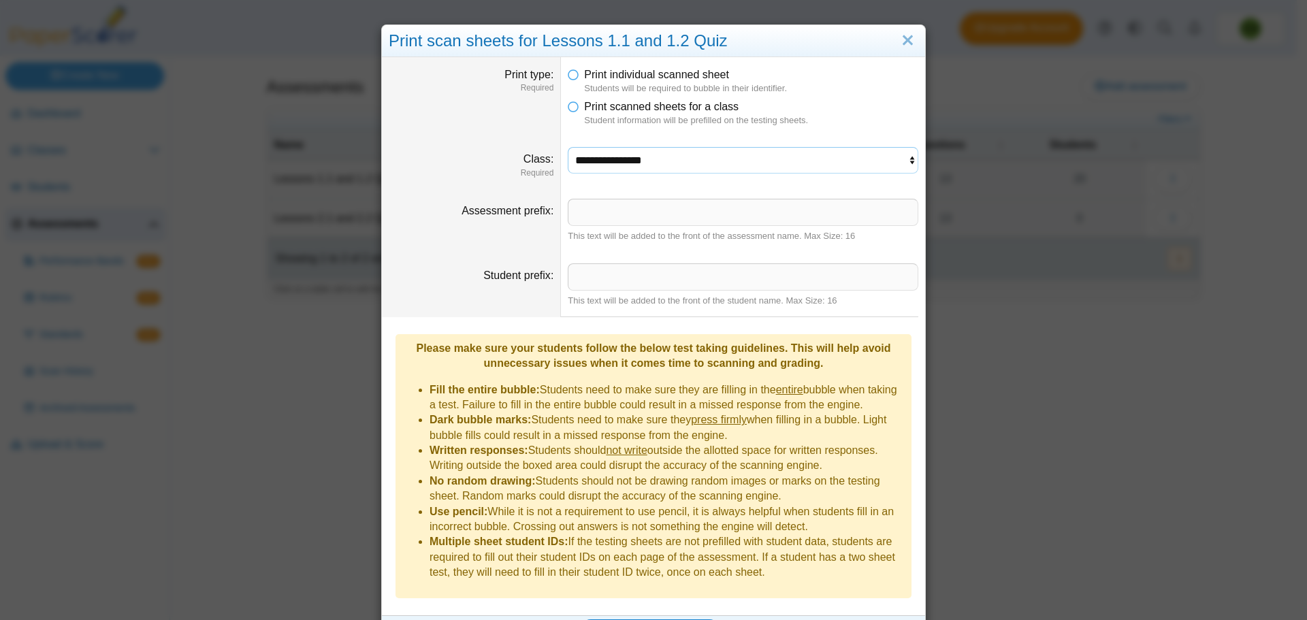
click at [612, 154] on select "**********" at bounding box center [743, 160] width 350 height 26
select select "**********"
click at [568, 147] on select "**********" at bounding box center [743, 160] width 350 height 26
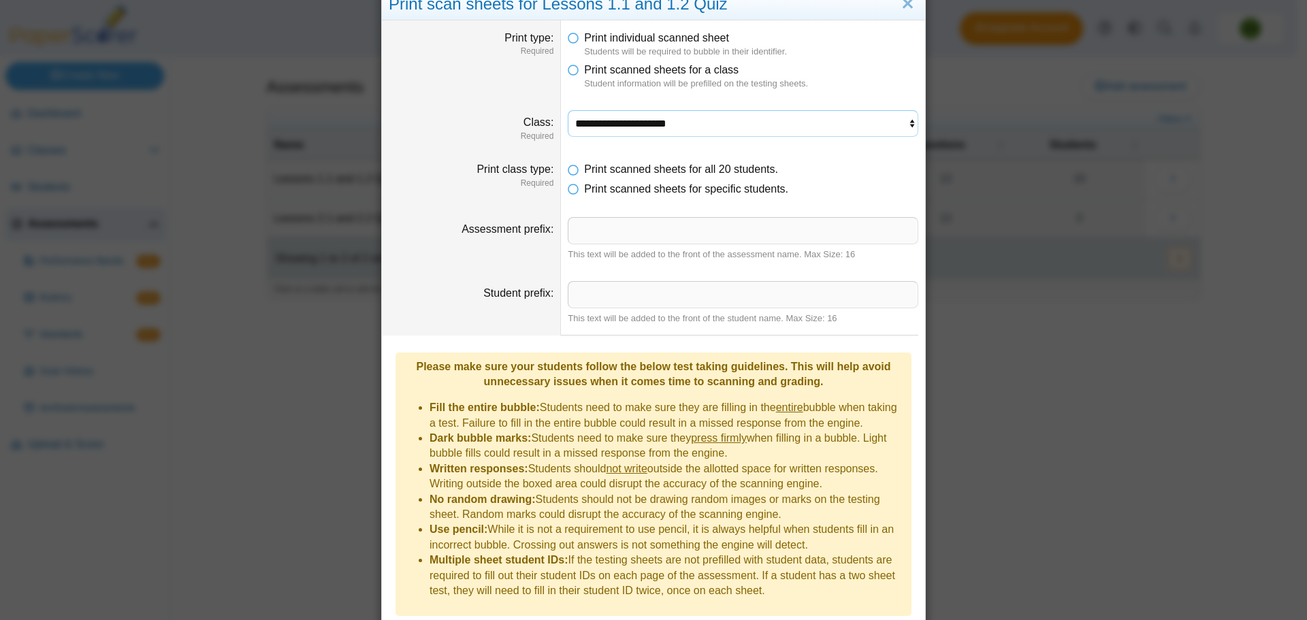
scroll to position [71, 0]
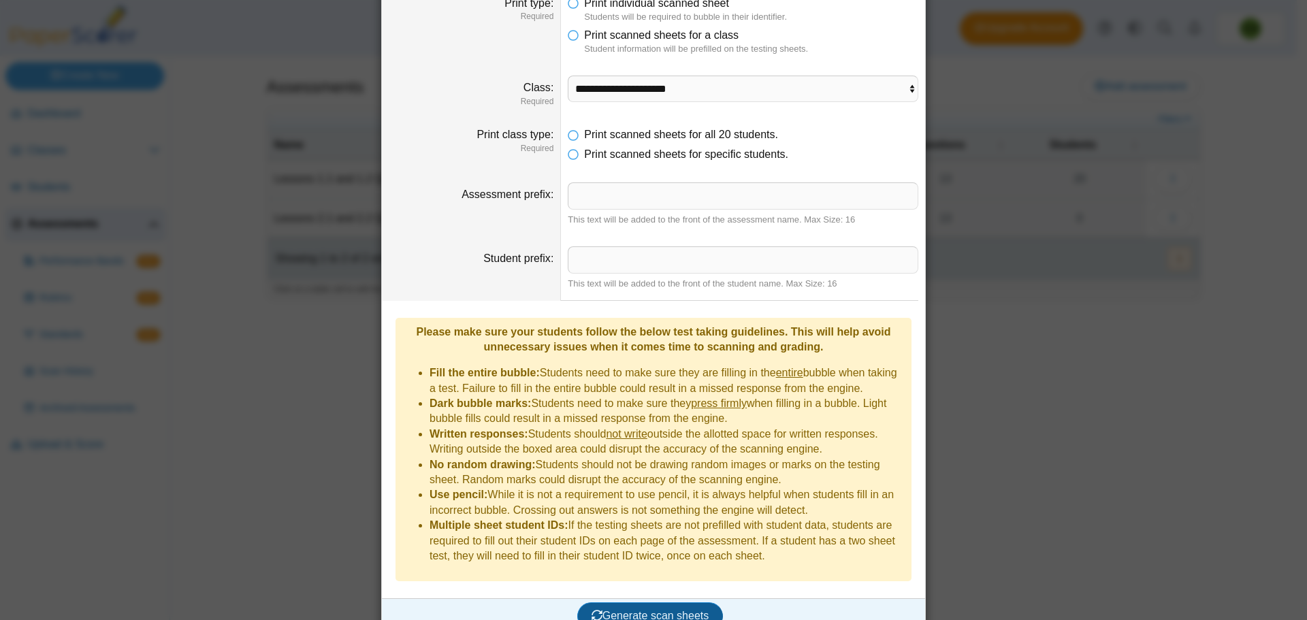
click at [675, 602] on button "Generate scan sheets" at bounding box center [650, 615] width 146 height 27
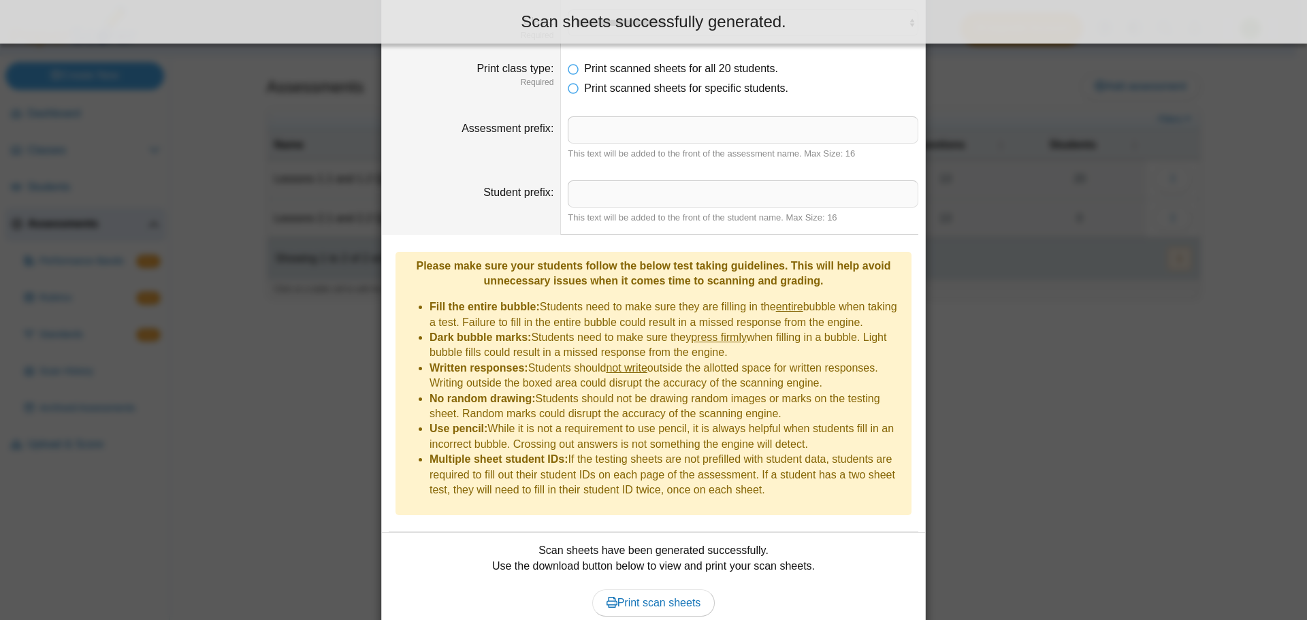
scroll to position [181, 0]
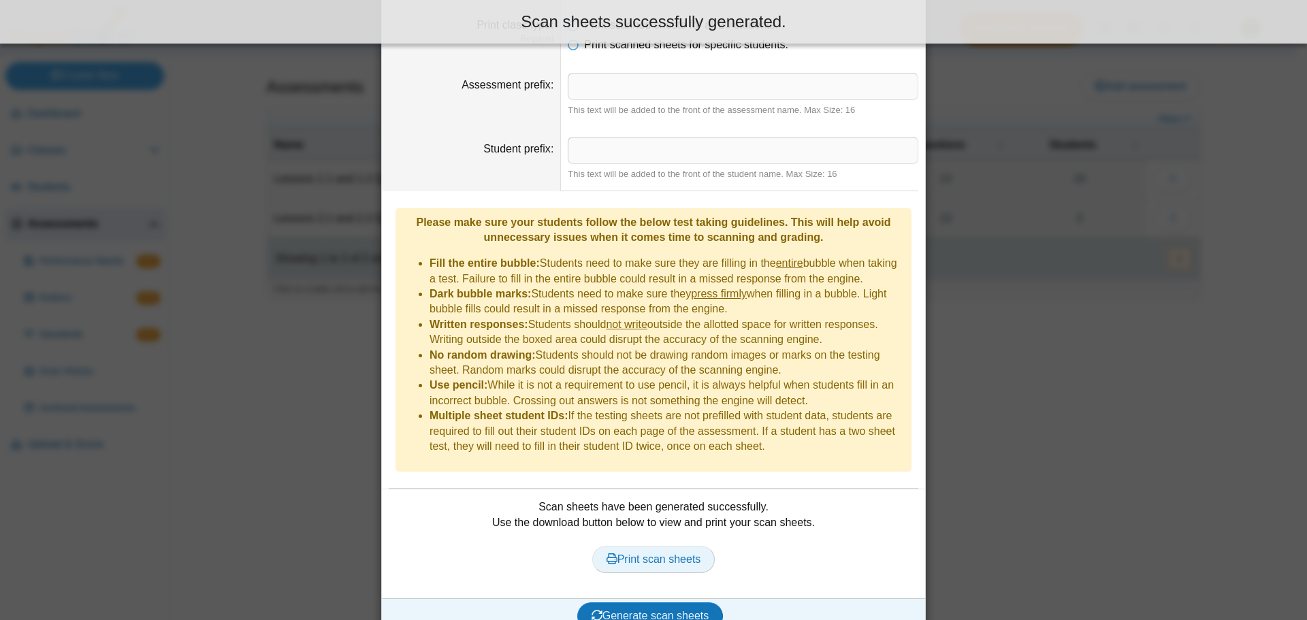
click at [667, 553] on span "Print scan sheets" at bounding box center [653, 559] width 95 height 12
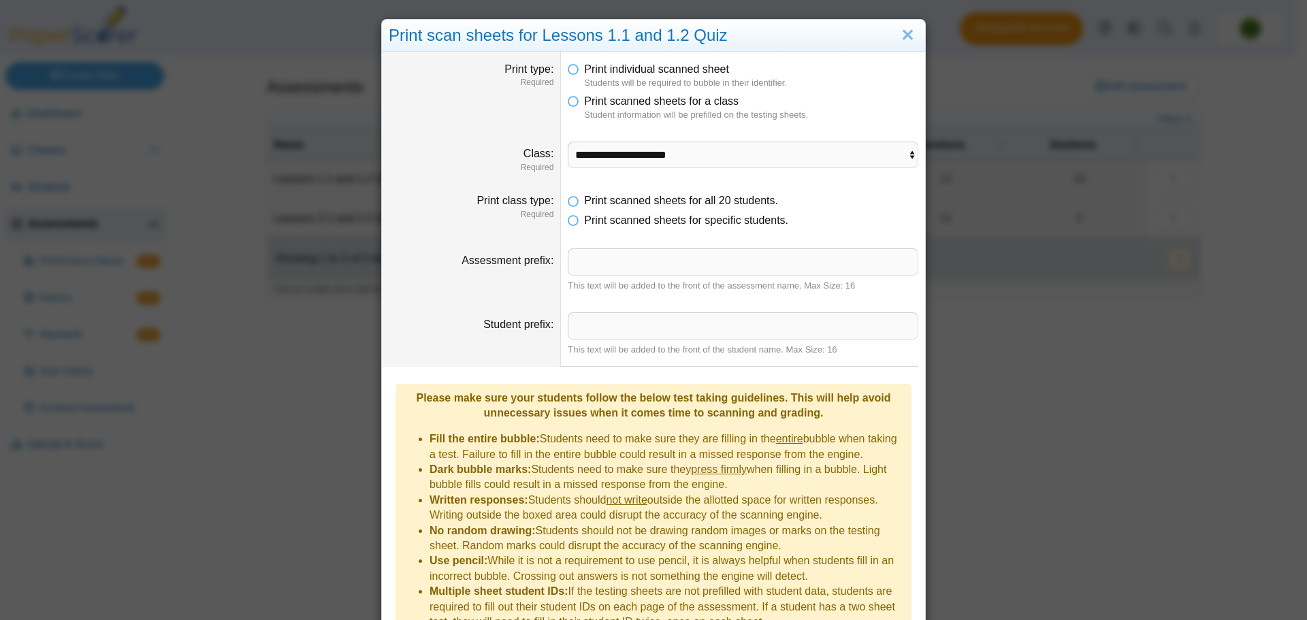
scroll to position [0, 0]
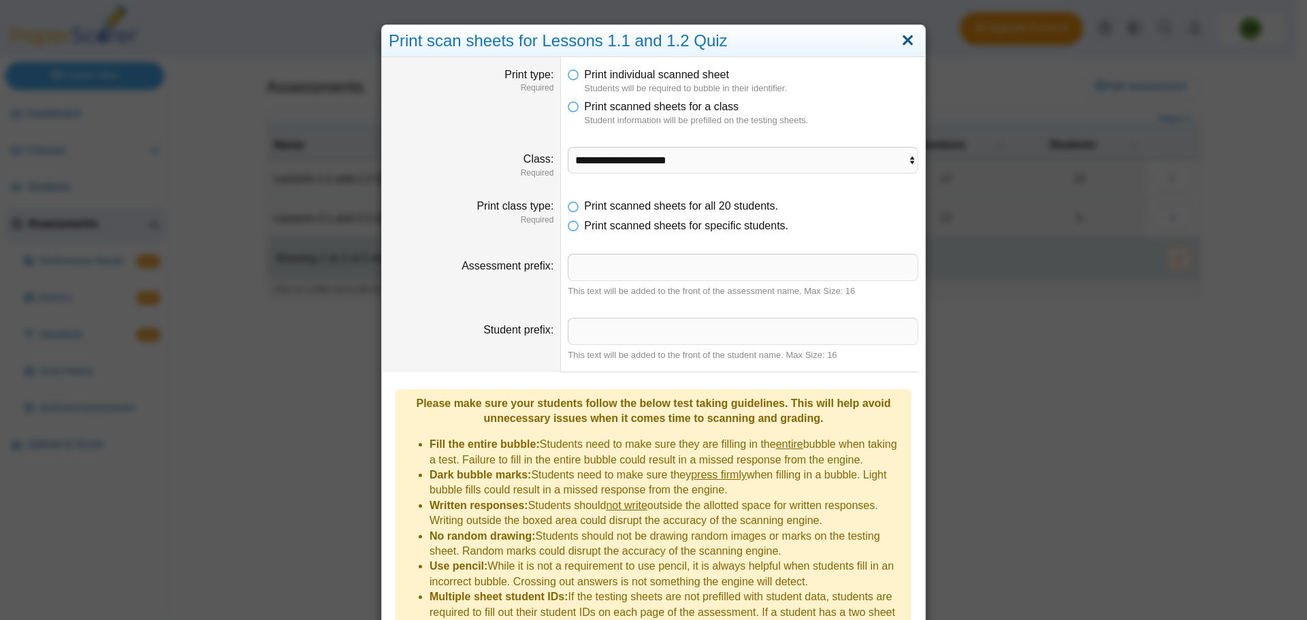
click at [900, 39] on link "Close" at bounding box center [907, 40] width 21 height 23
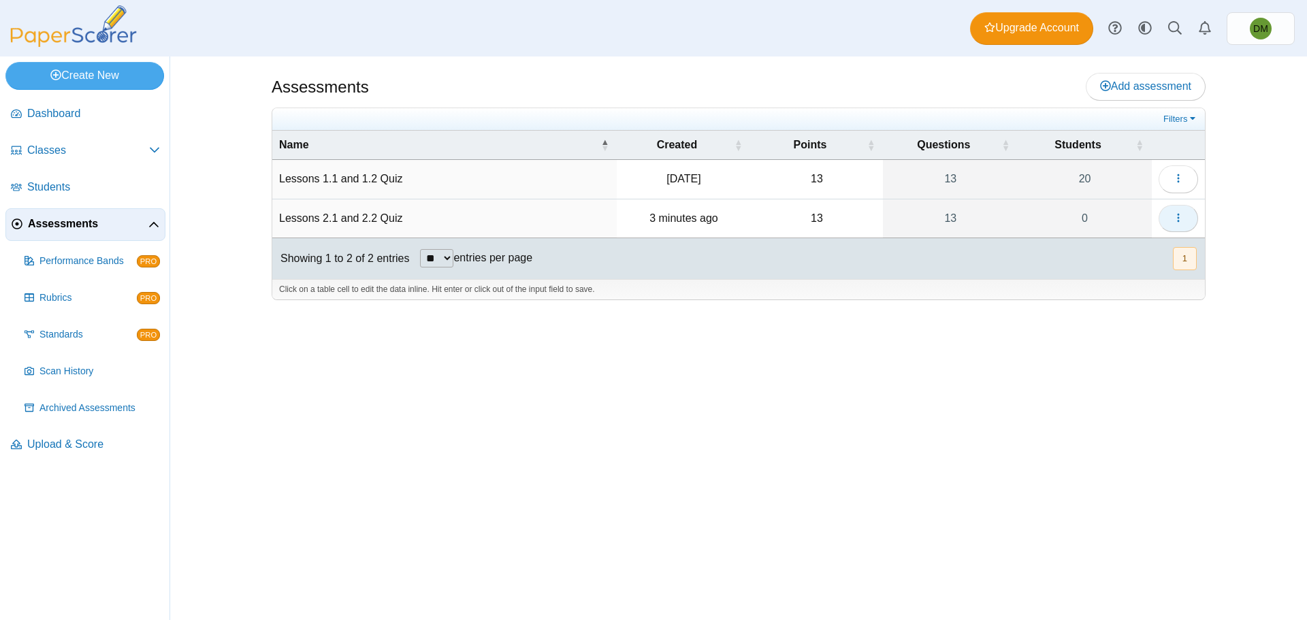
click at [1167, 221] on button "button" at bounding box center [1177, 218] width 39 height 27
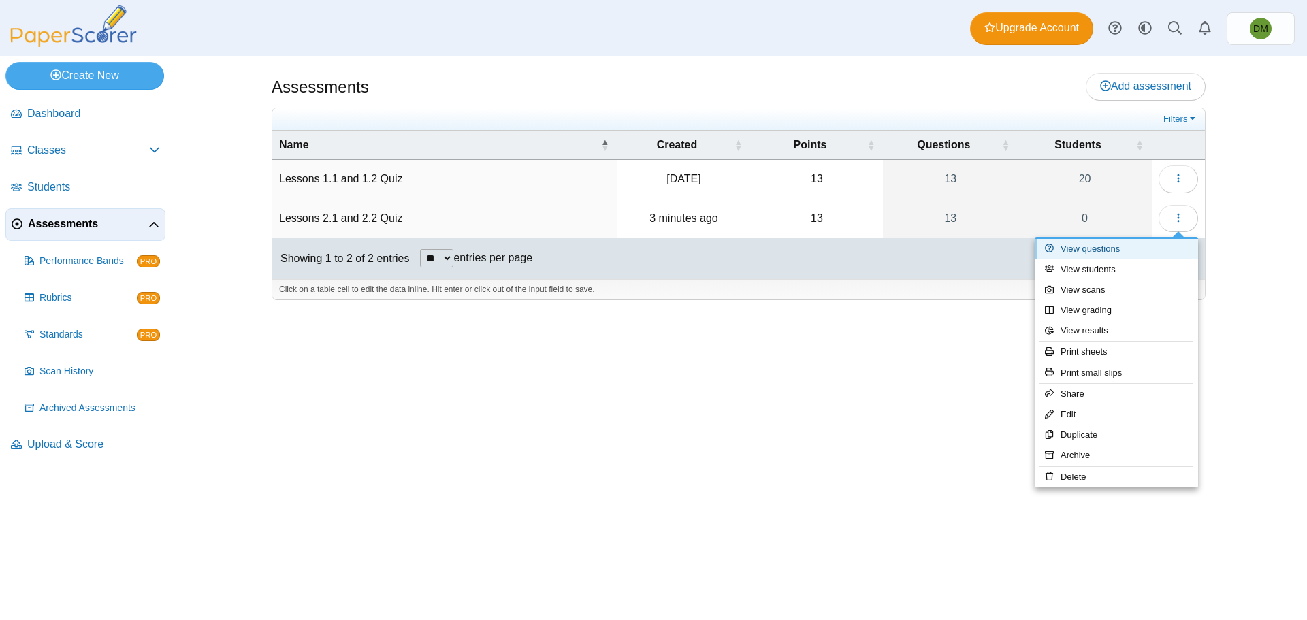
click at [1143, 252] on link "View questions" at bounding box center [1115, 249] width 163 height 20
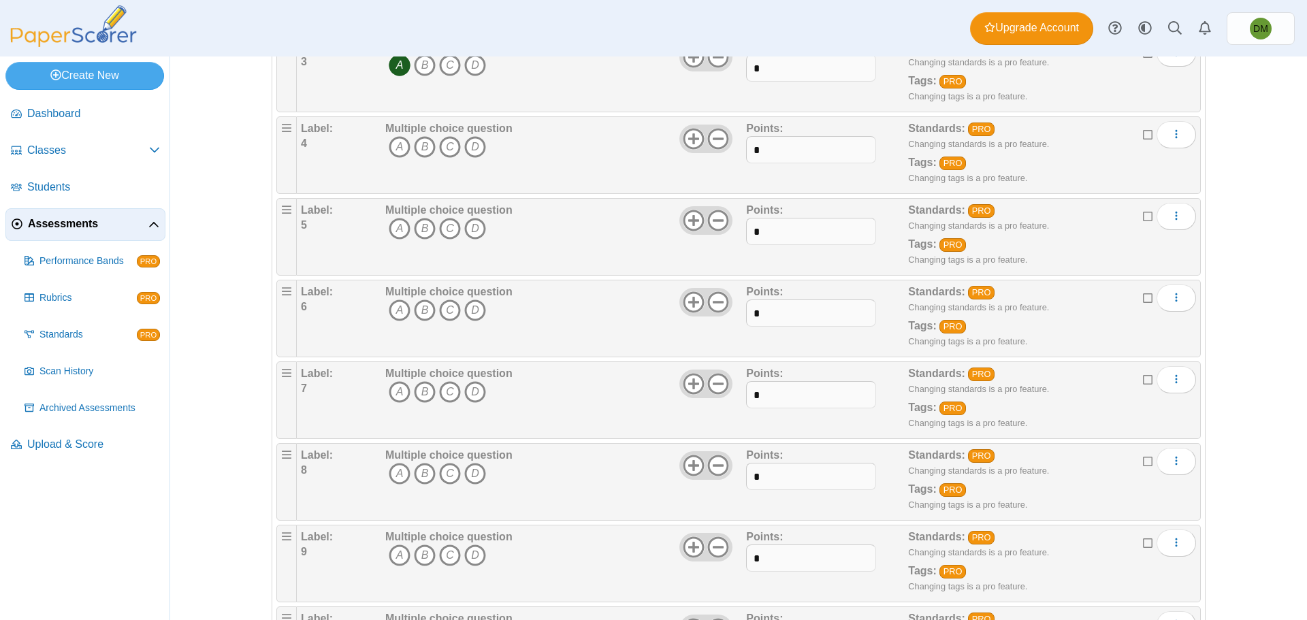
scroll to position [340, 0]
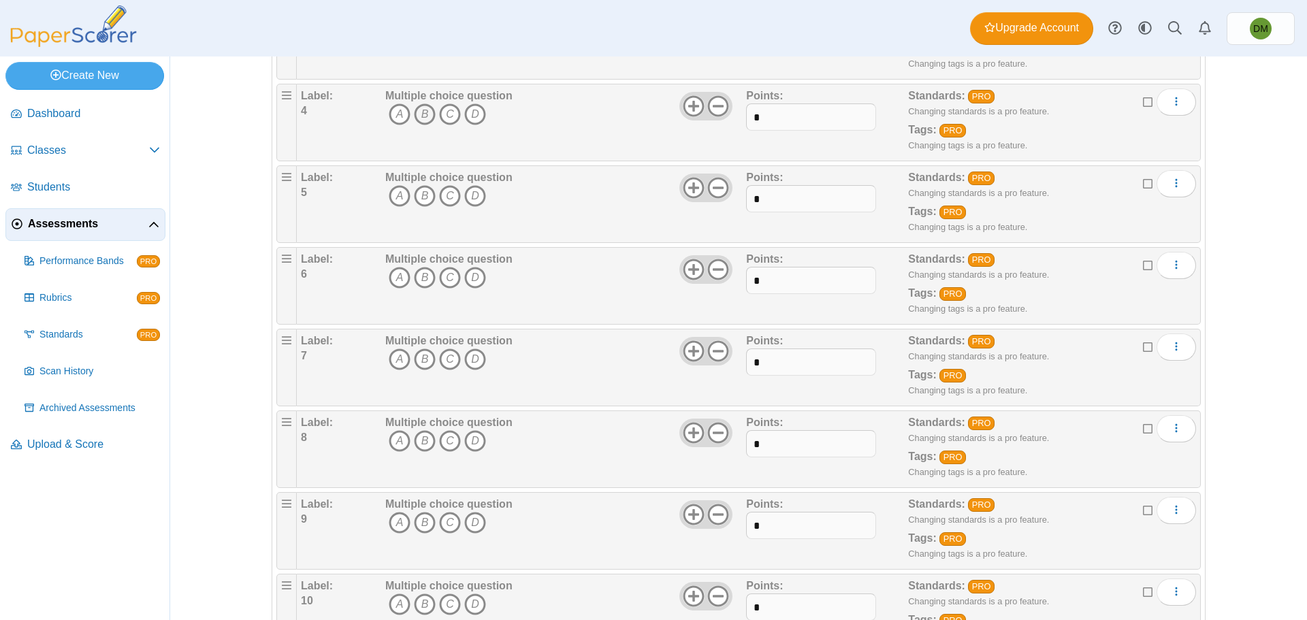
click at [422, 118] on icon "B" at bounding box center [425, 114] width 22 height 22
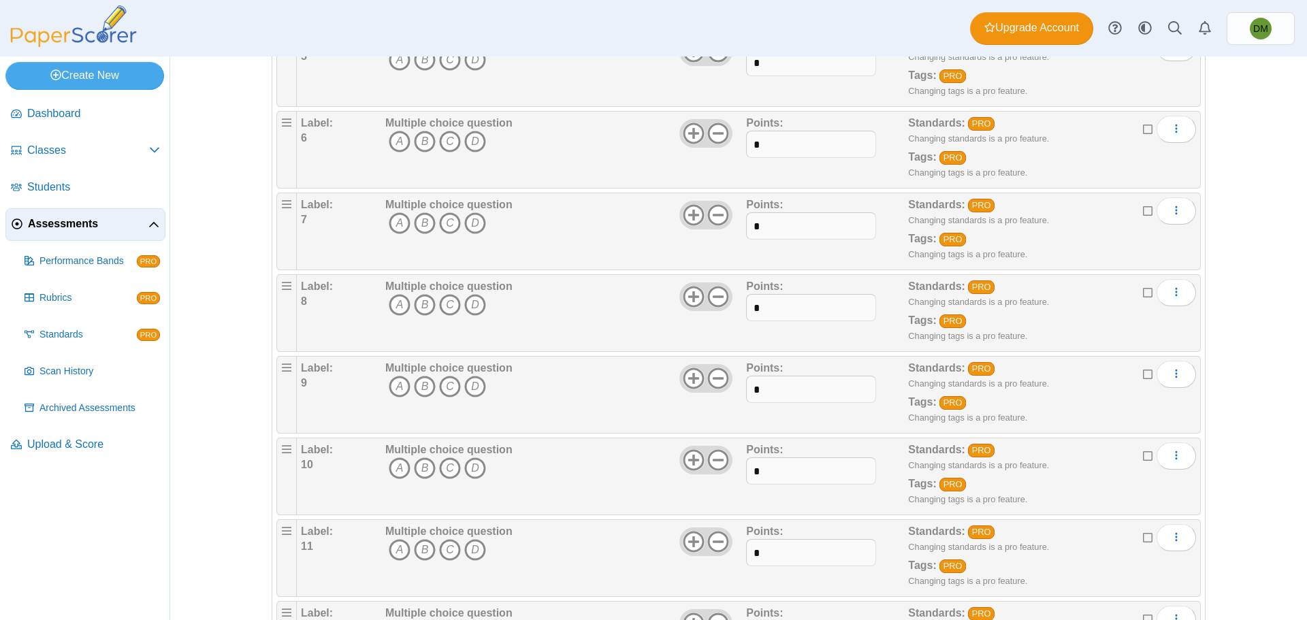
scroll to position [408, 0]
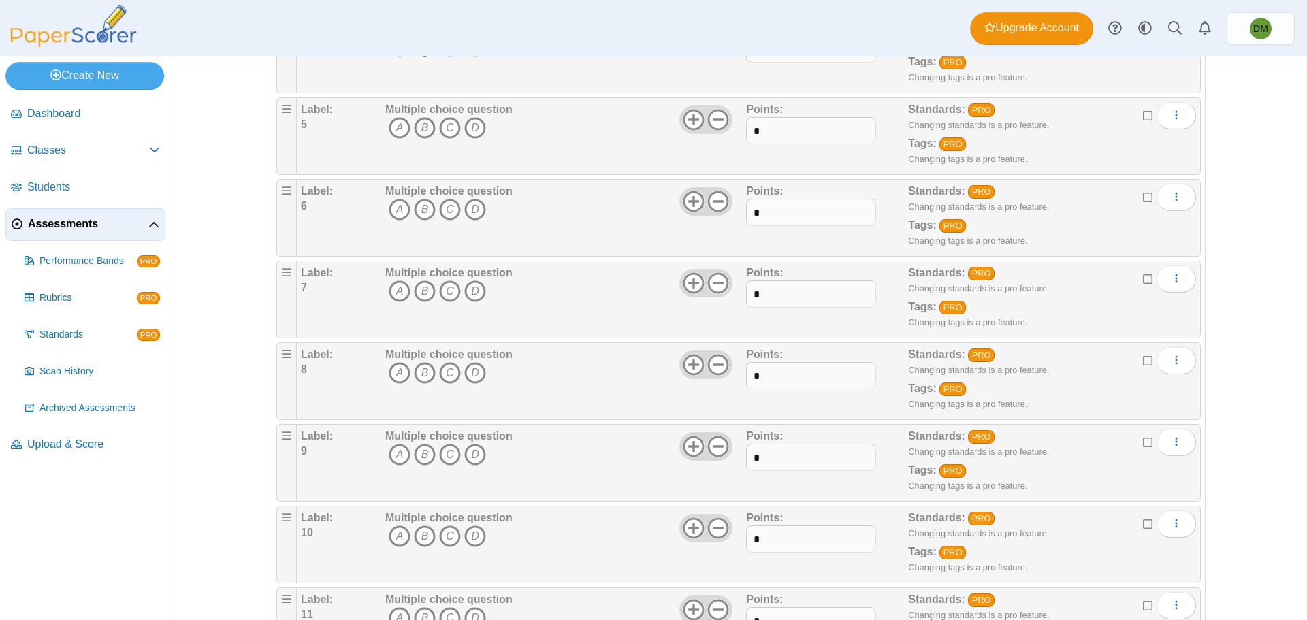
click at [418, 137] on icon "B" at bounding box center [425, 128] width 22 height 22
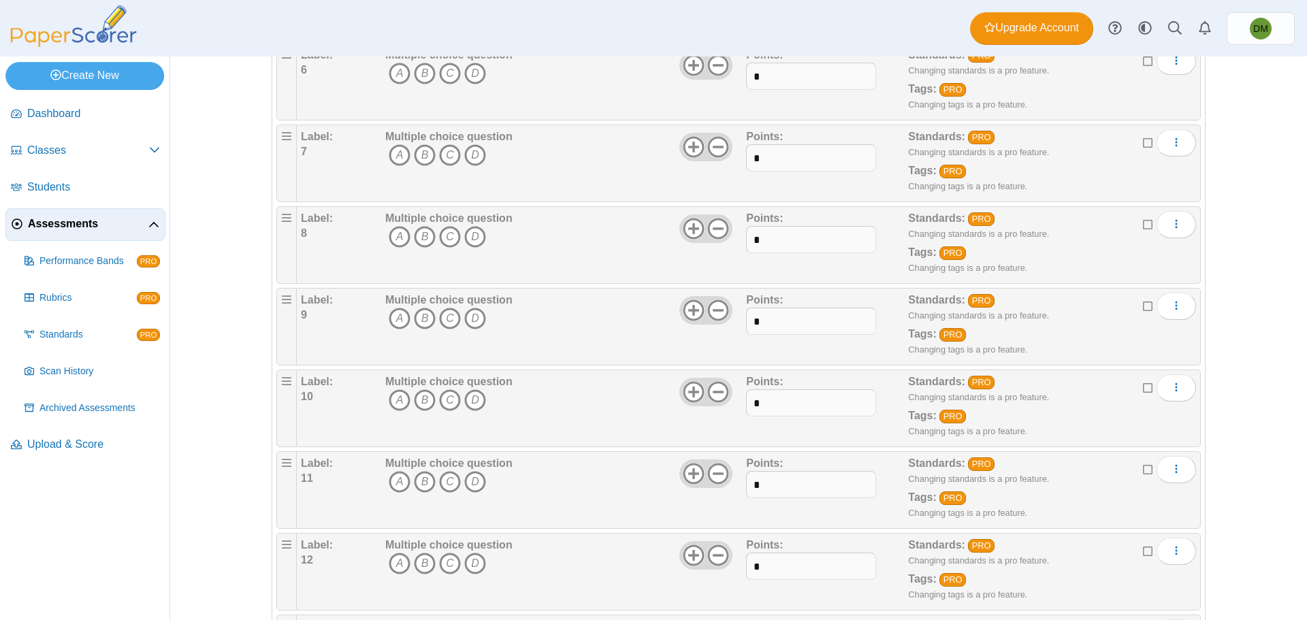
scroll to position [476, 0]
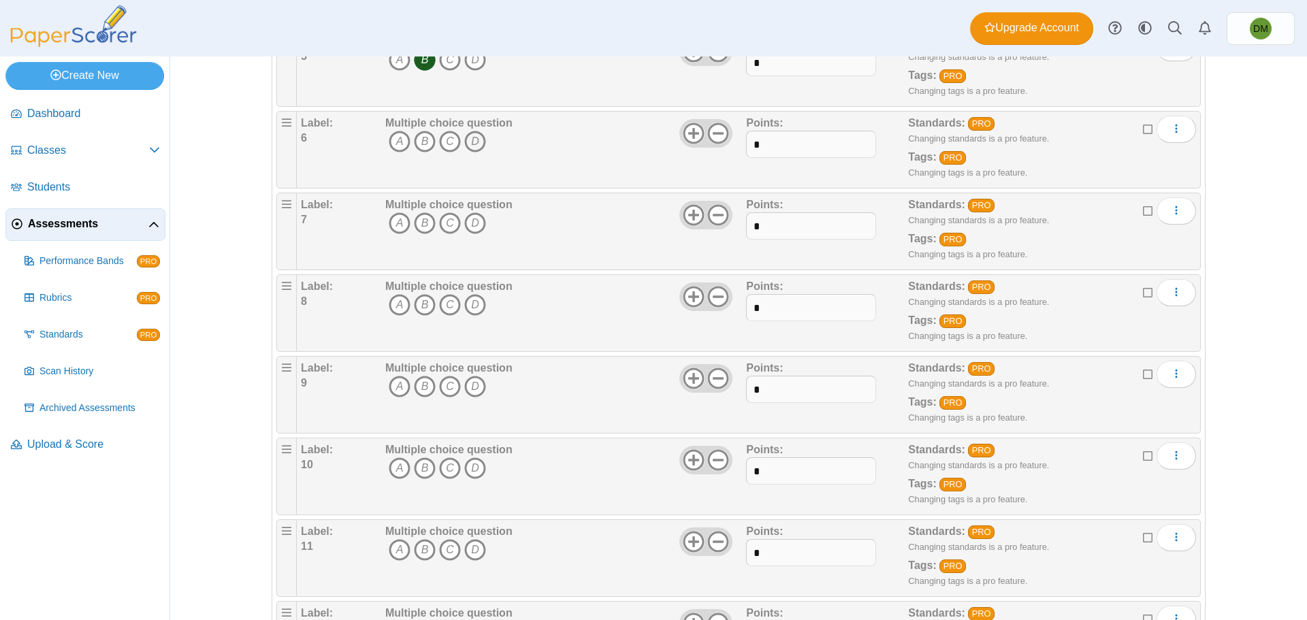
click at [469, 147] on icon "D" at bounding box center [475, 142] width 22 height 22
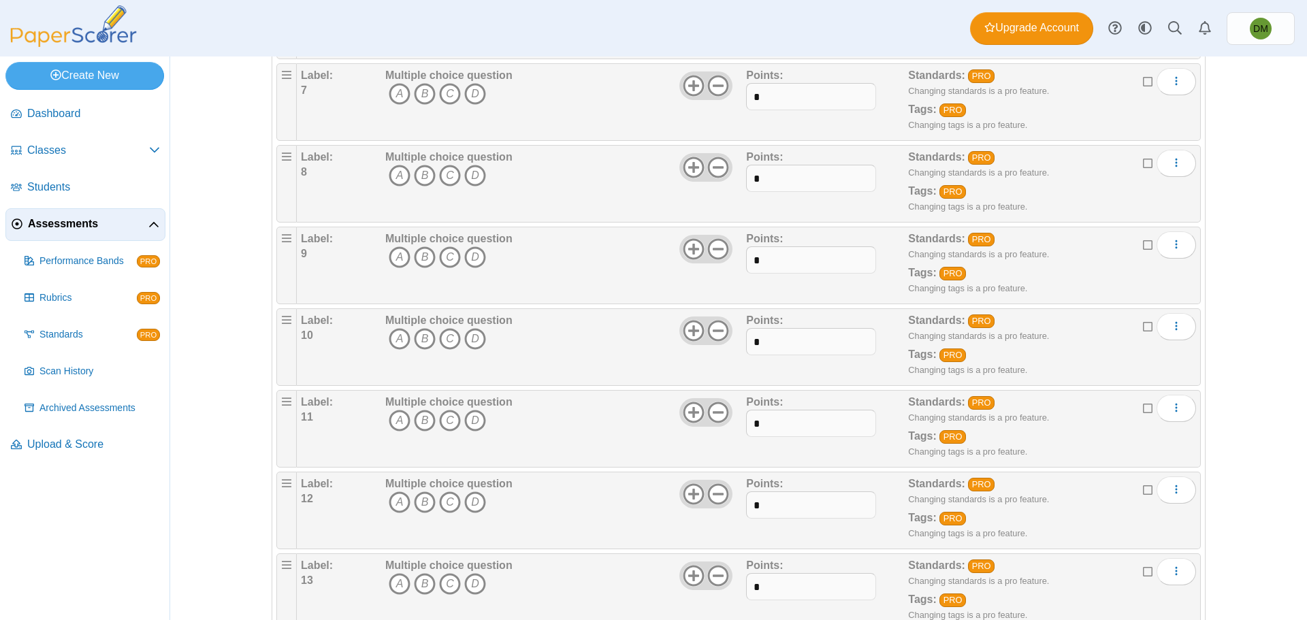
scroll to position [612, 0]
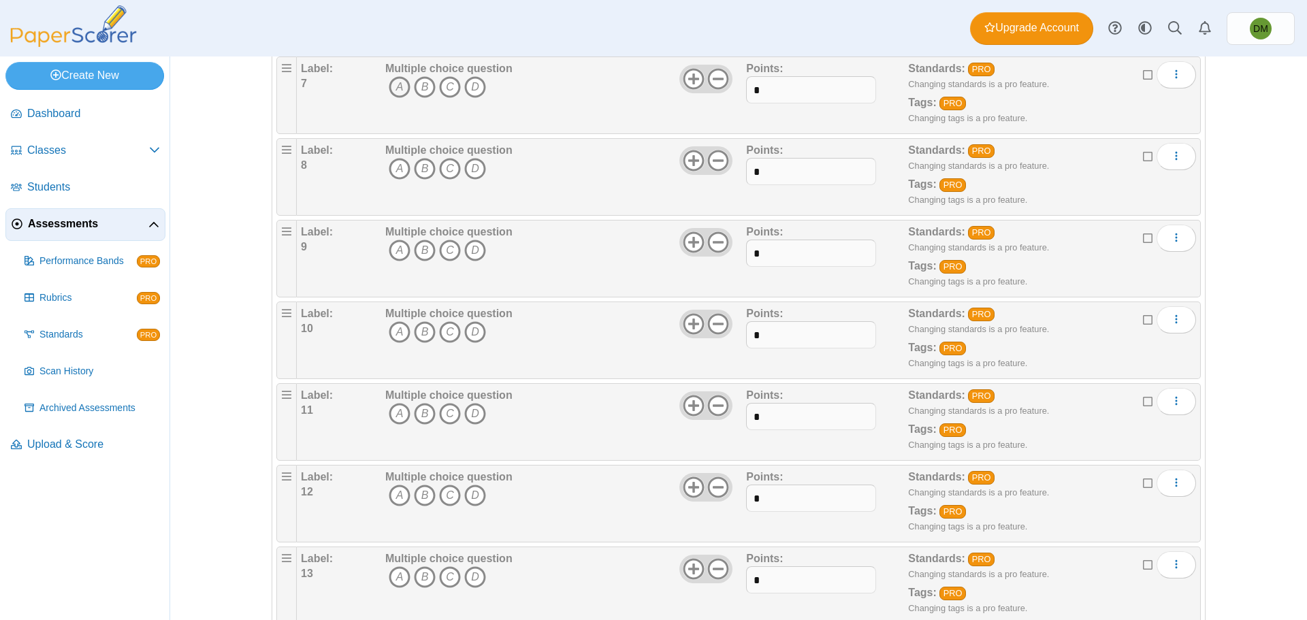
click at [392, 92] on icon "A" at bounding box center [400, 87] width 22 height 22
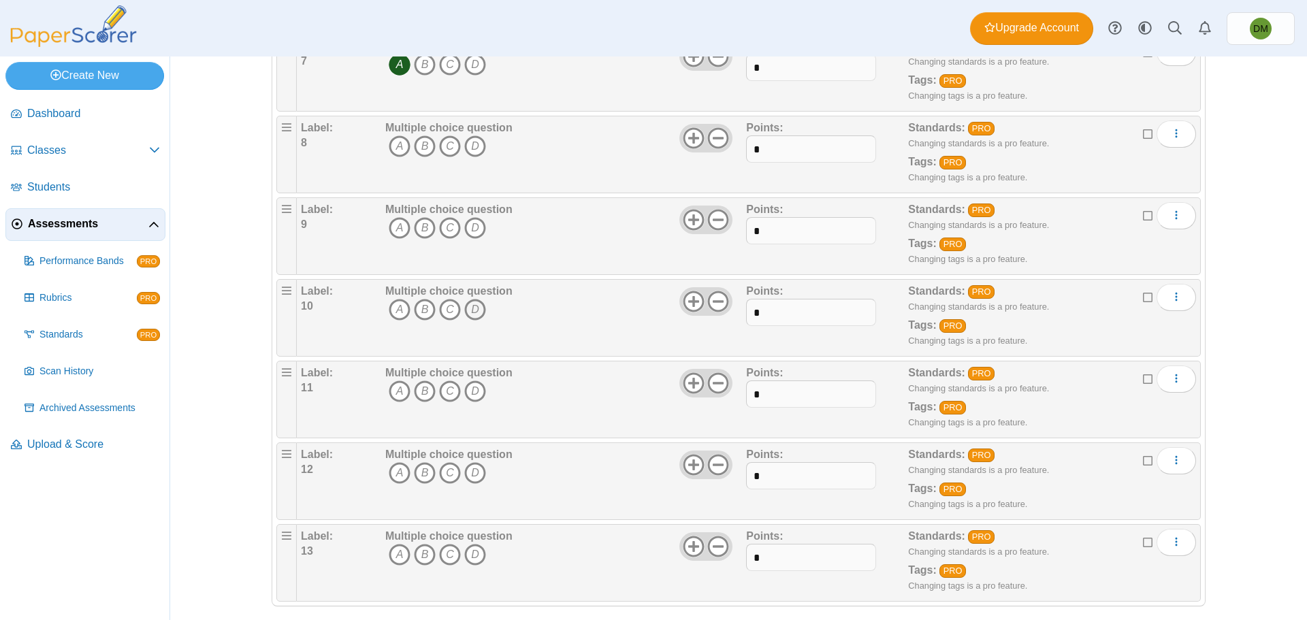
scroll to position [648, 0]
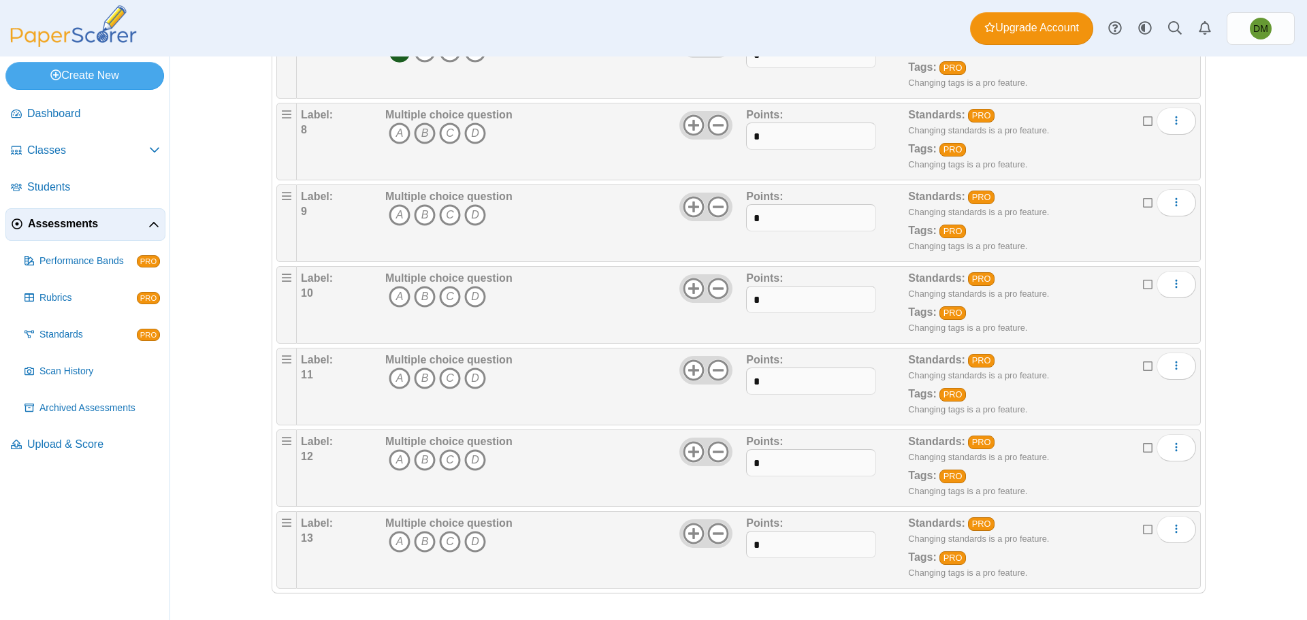
click at [417, 133] on icon "B" at bounding box center [425, 133] width 22 height 22
click at [414, 213] on icon "B" at bounding box center [425, 215] width 22 height 22
click at [445, 291] on icon "C" at bounding box center [450, 297] width 22 height 22
click at [427, 372] on icon "B" at bounding box center [425, 378] width 22 height 22
click at [425, 372] on icon "B" at bounding box center [425, 378] width 22 height 22
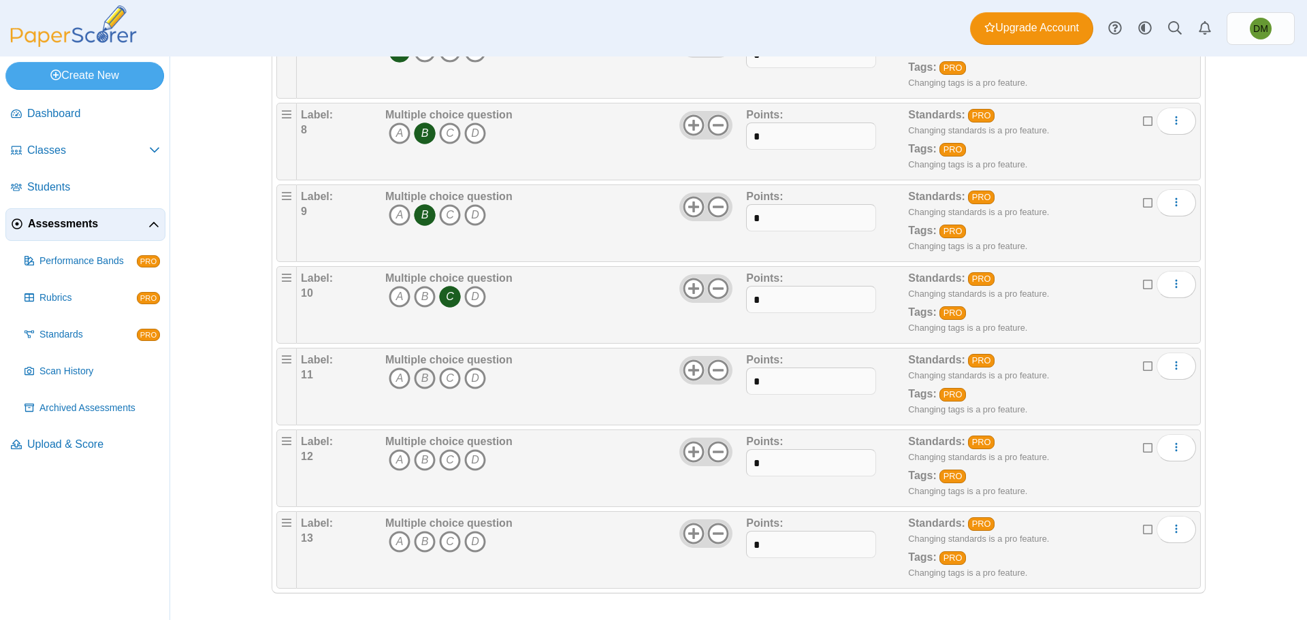
click at [414, 383] on icon "B" at bounding box center [425, 378] width 22 height 22
click at [452, 459] on icon "C" at bounding box center [450, 460] width 22 height 22
click at [421, 544] on icon "B" at bounding box center [425, 542] width 22 height 22
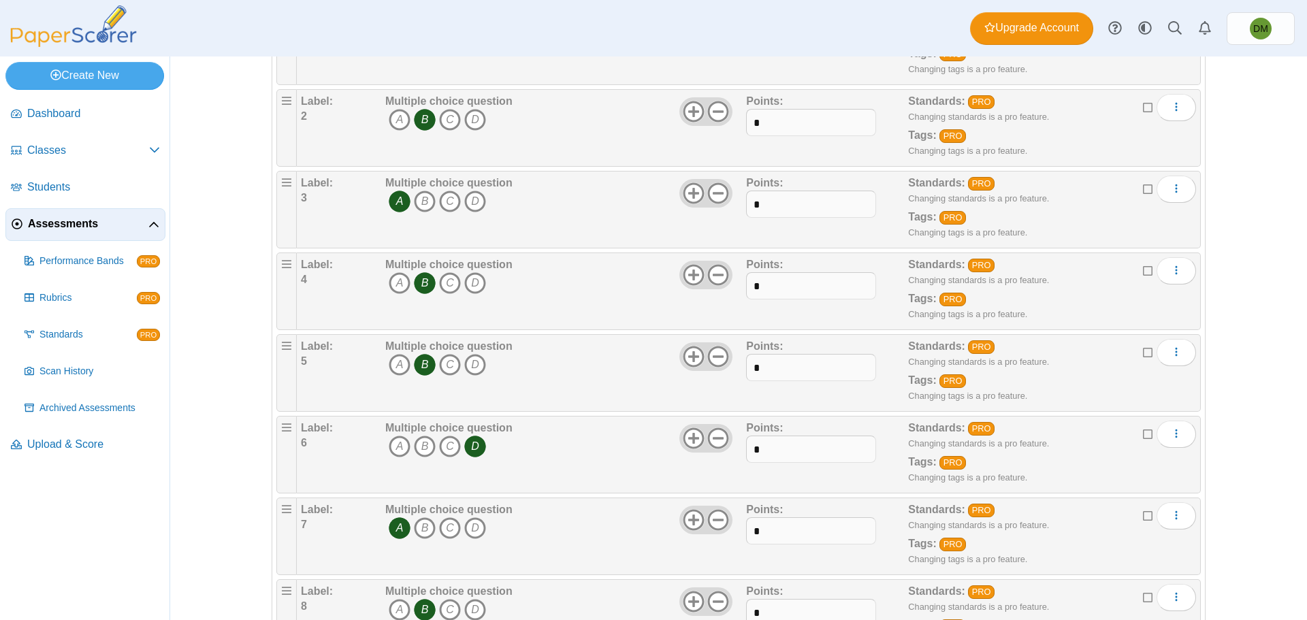
scroll to position [0, 0]
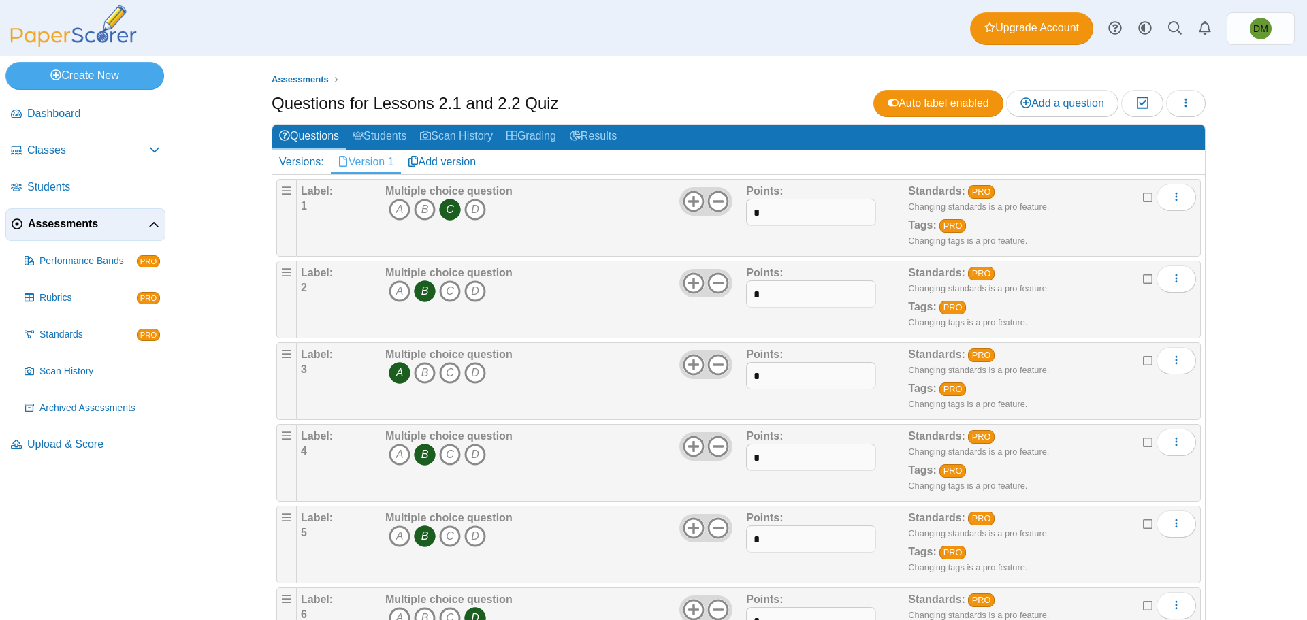
click at [59, 237] on link "Assessments" at bounding box center [85, 224] width 160 height 33
